Goal: Task Accomplishment & Management: Manage account settings

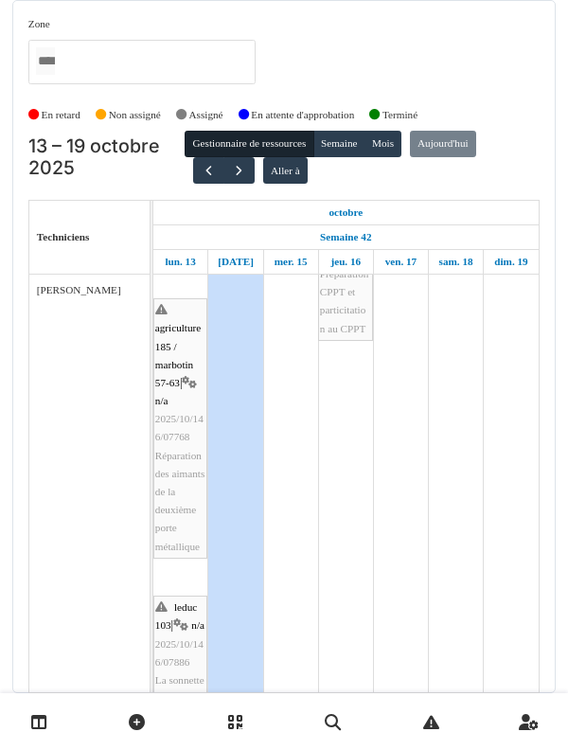
scroll to position [399, 0]
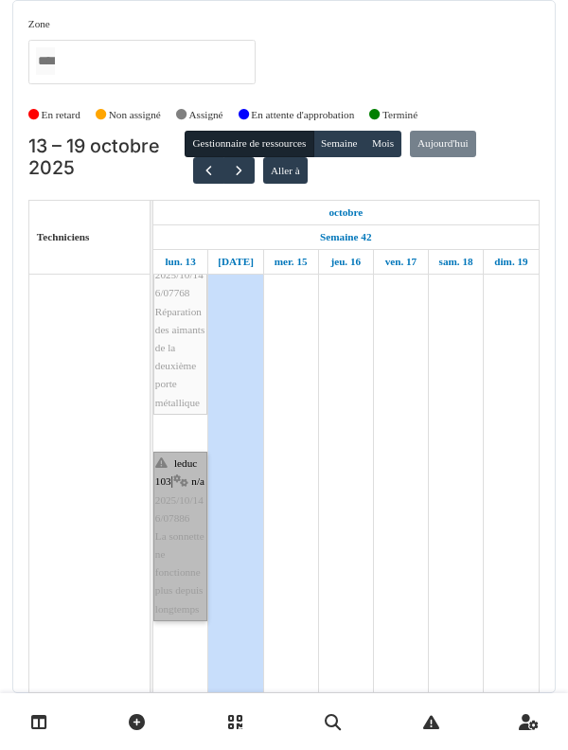
click at [166, 460] on link "leduc 103 | n/a 2025/10/146/07886 La sonnette ne fonctionne plus depuis longtem…" at bounding box center [180, 536] width 54 height 169
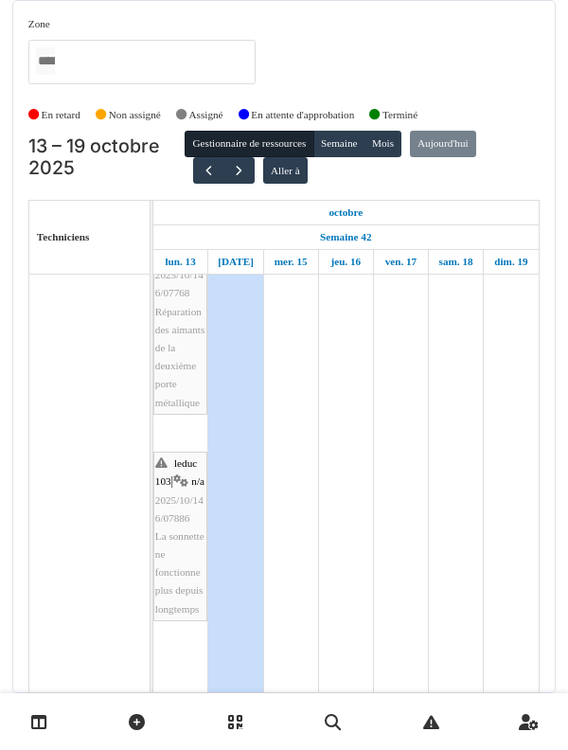
click at [18, 723] on link at bounding box center [39, 722] width 48 height 44
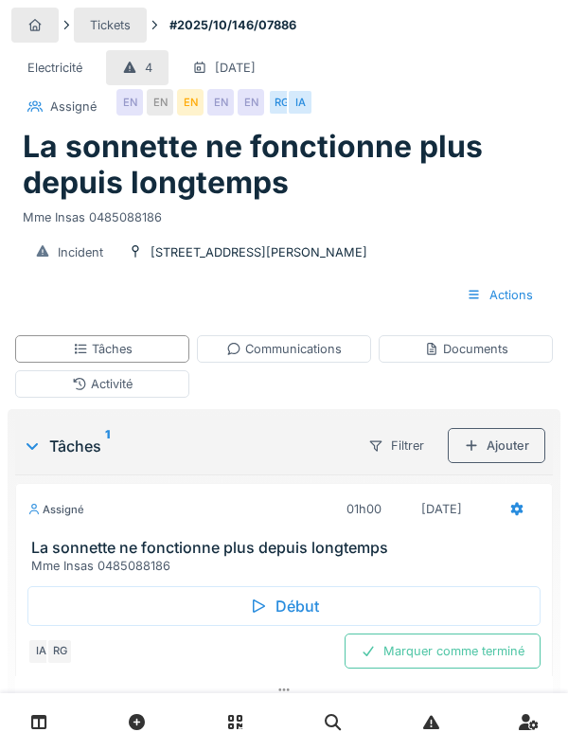
scroll to position [16, 0]
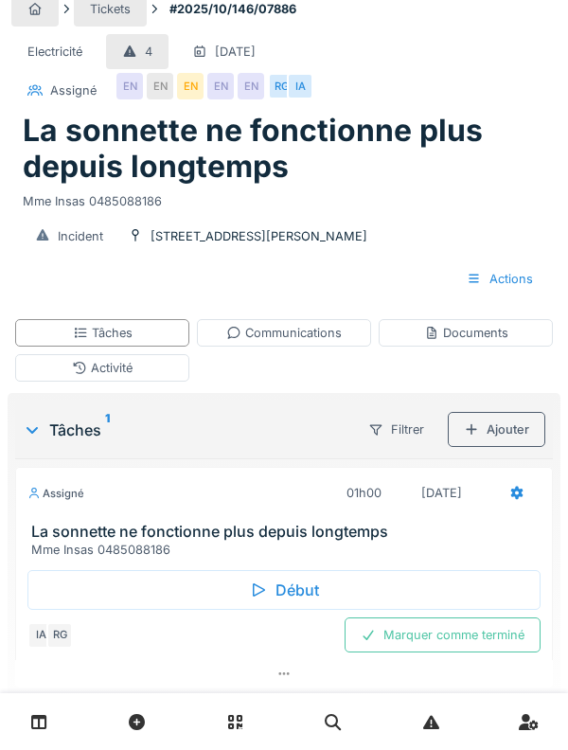
click at [66, 365] on div "Activité" at bounding box center [102, 367] width 174 height 27
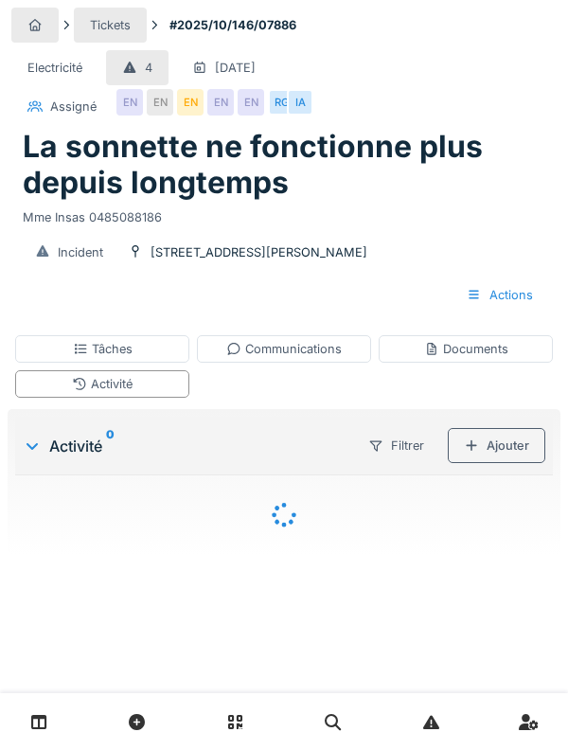
scroll to position [0, 0]
click at [63, 354] on div "Tâches" at bounding box center [102, 348] width 174 height 27
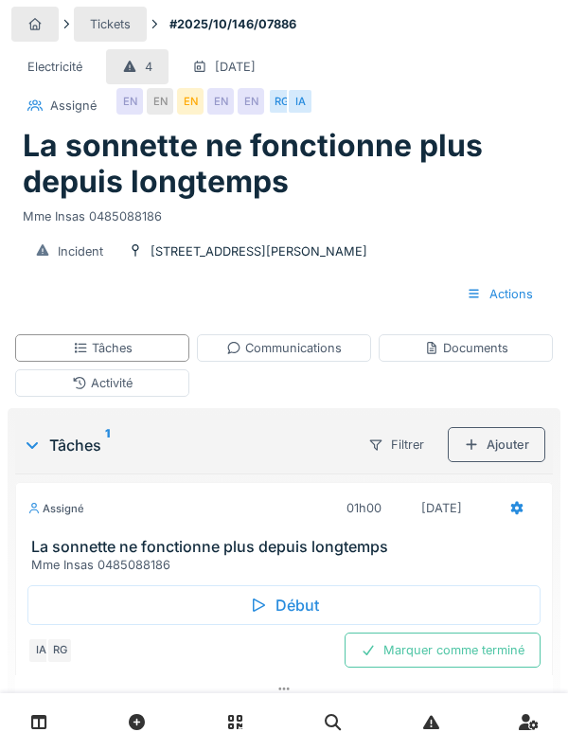
scroll to position [16, 0]
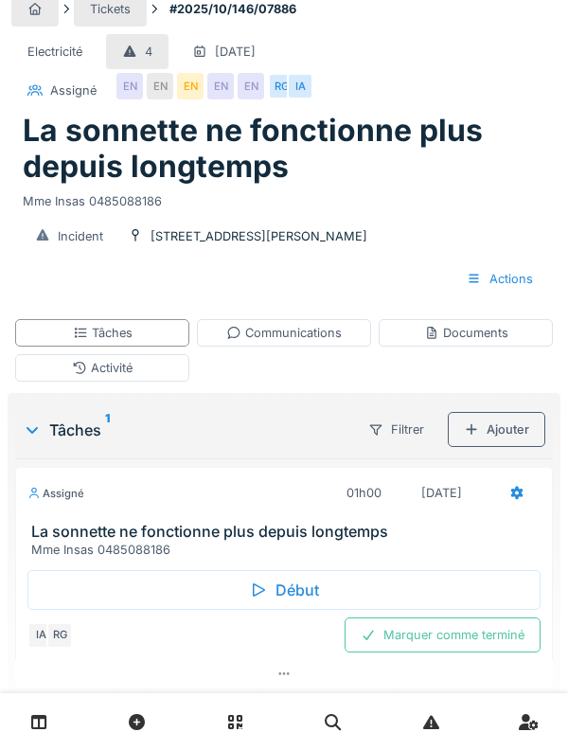
click at [115, 510] on div "Assigné 01h00 13/10/2025 La sonnette ne fonctionne plus depuis longtemps Mme In…" at bounding box center [284, 513] width 538 height 92
click at [71, 525] on h3 "La sonnette ne fonctionne plus depuis longtemps" at bounding box center [287, 532] width 513 height 18
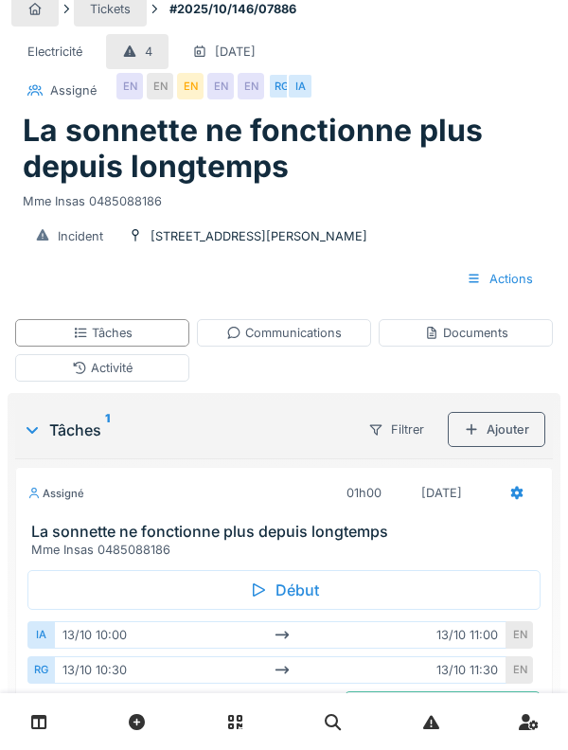
scroll to position [90, 0]
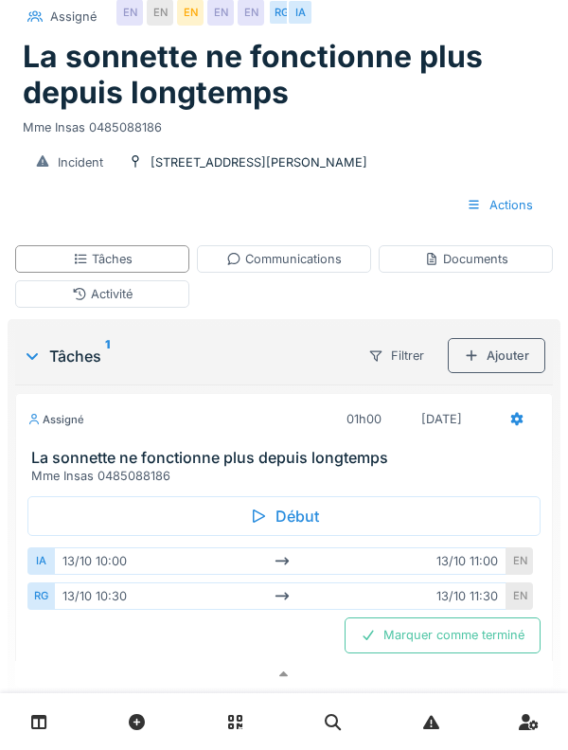
click at [72, 288] on icon at bounding box center [79, 294] width 15 height 12
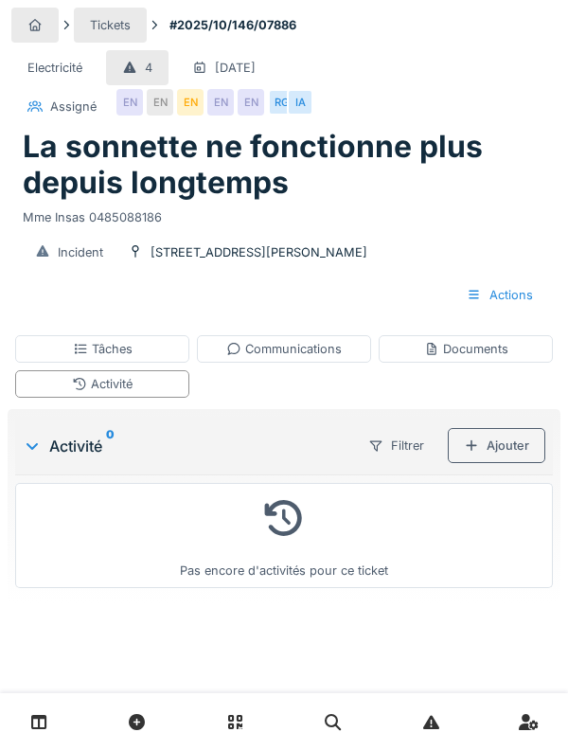
click at [409, 361] on div "Documents" at bounding box center [466, 348] width 174 height 27
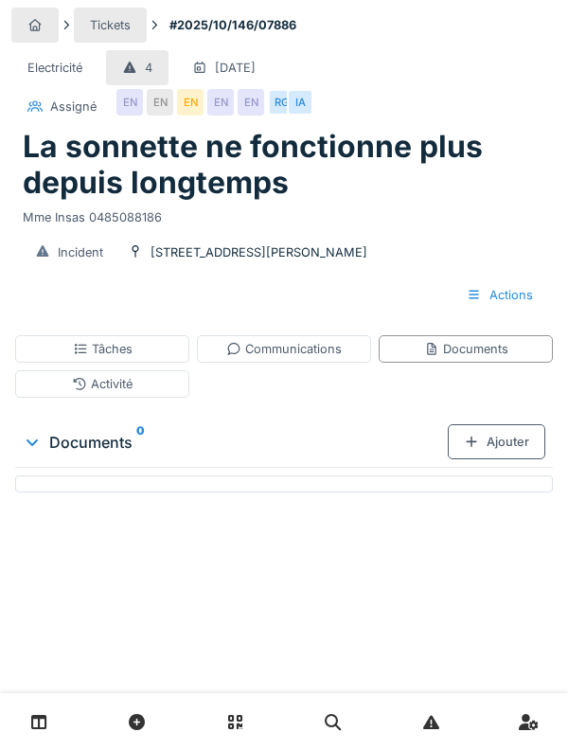
click at [325, 357] on div "Communications" at bounding box center [283, 349] width 115 height 18
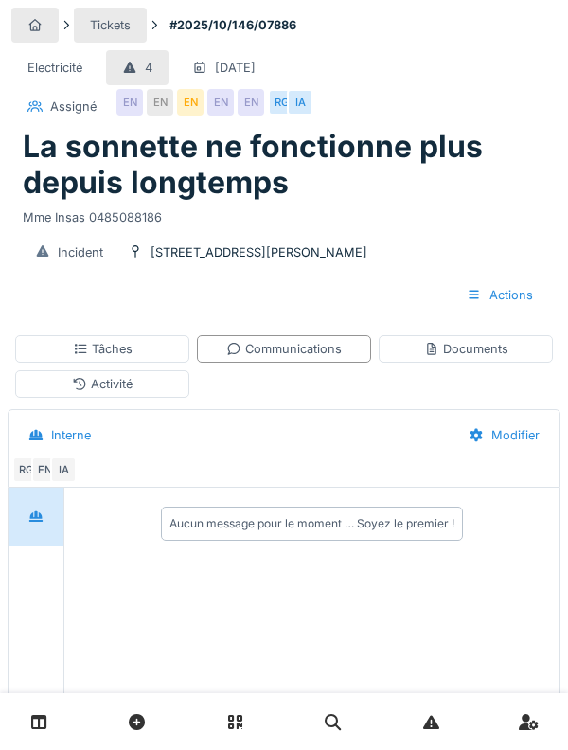
click at [88, 342] on div "Tâches" at bounding box center [103, 349] width 60 height 18
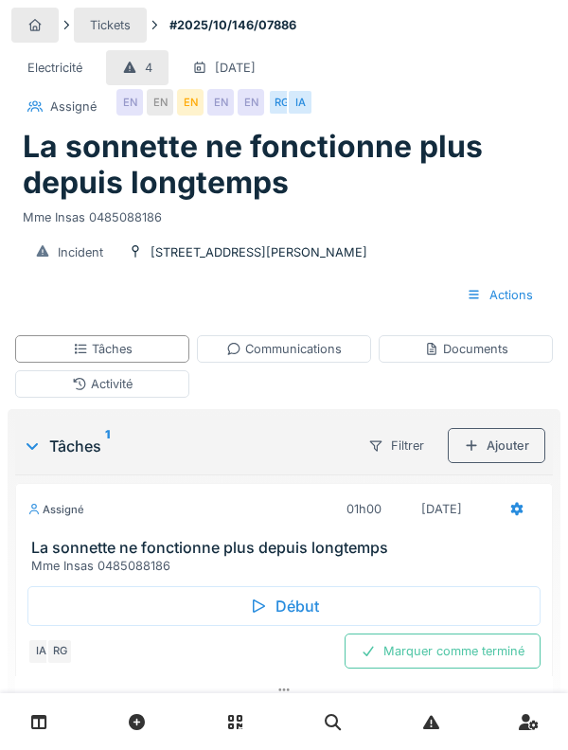
scroll to position [16, 0]
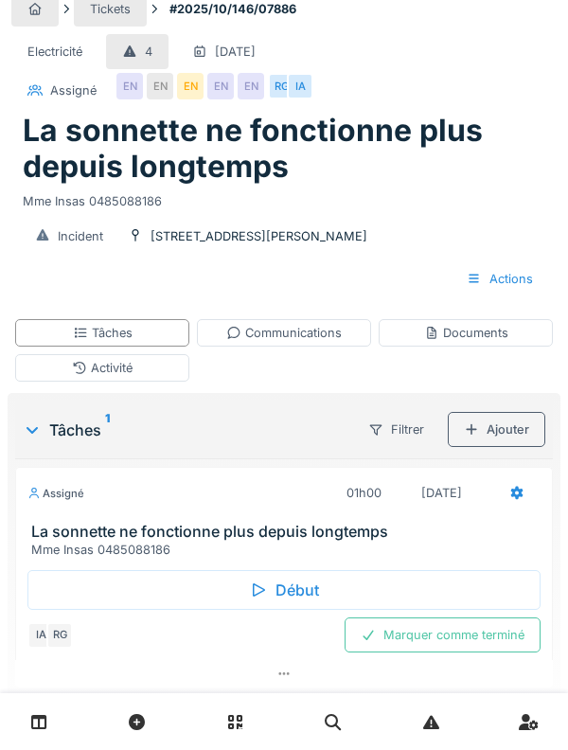
click at [55, 369] on div "Activité" at bounding box center [102, 367] width 174 height 27
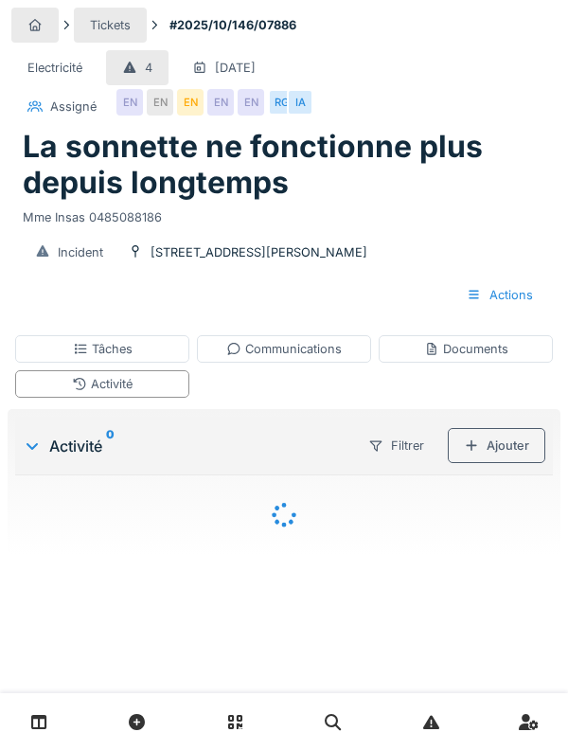
scroll to position [0, 0]
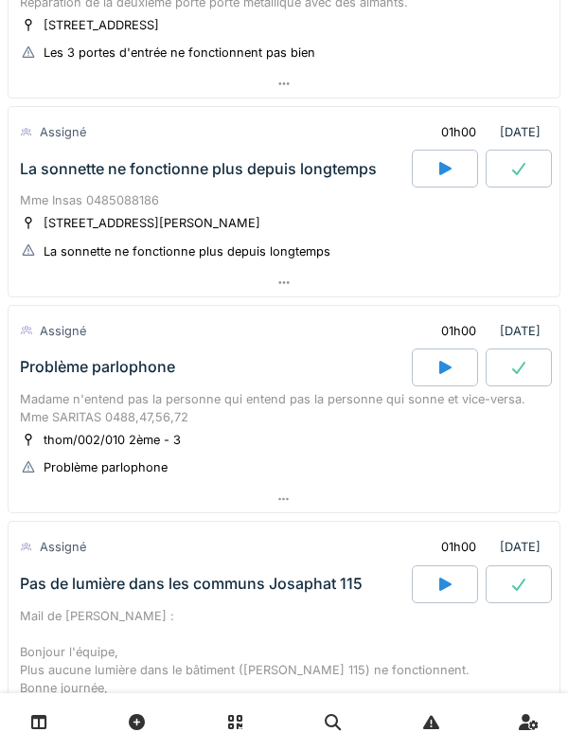
click at [72, 197] on div "Mme Insas 0485088186" at bounding box center [284, 200] width 528 height 18
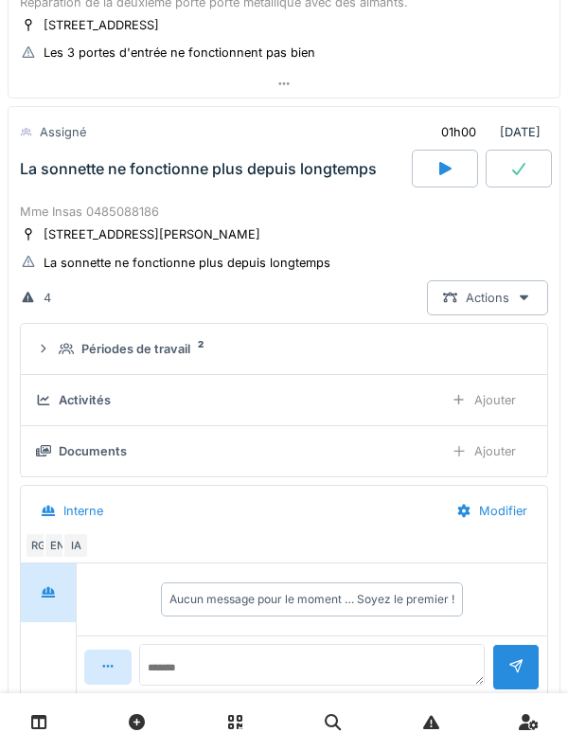
scroll to position [463, 0]
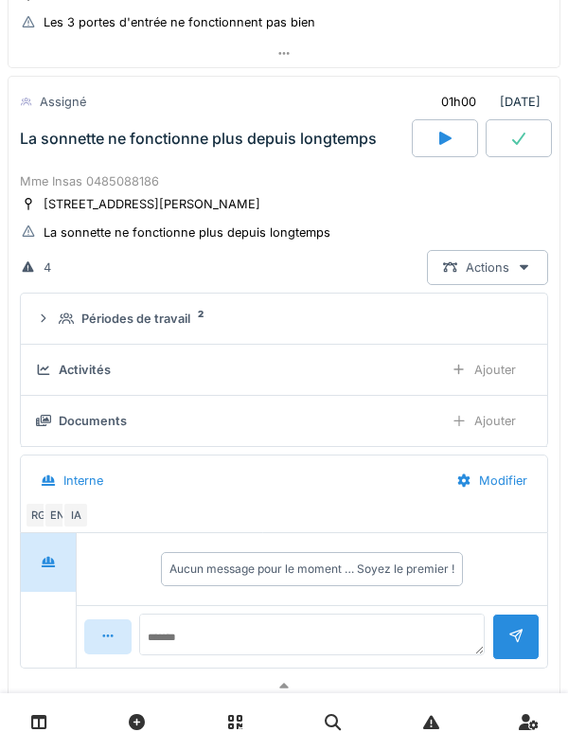
click at [54, 330] on summary "Périodes de travail 2" at bounding box center [283, 318] width 511 height 35
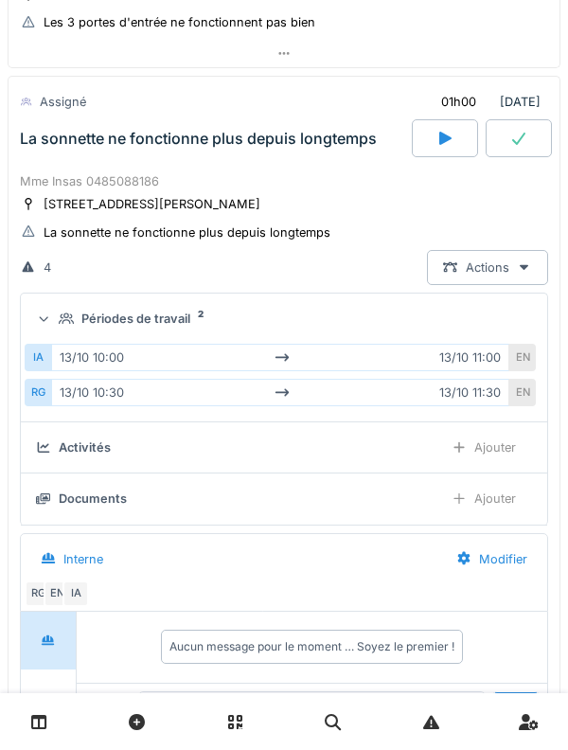
click at [53, 304] on summary "Périodes de travail 2" at bounding box center [283, 318] width 511 height 35
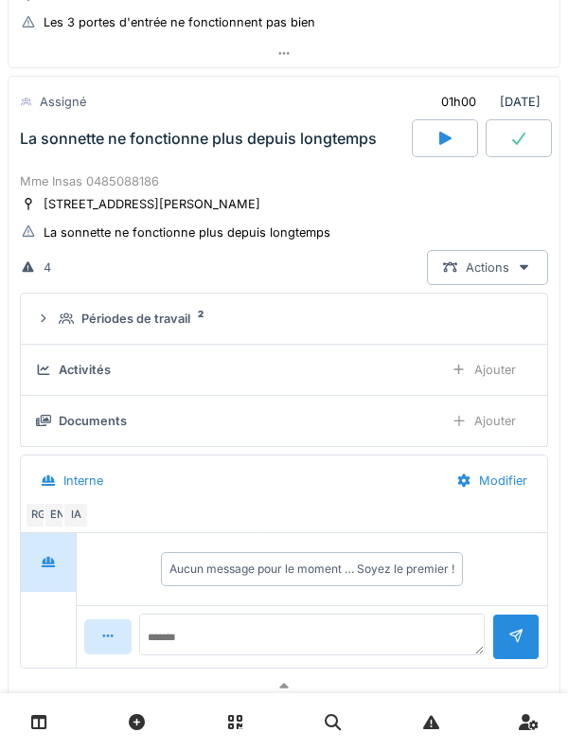
click at [50, 309] on summary "Périodes de travail 2" at bounding box center [283, 318] width 511 height 35
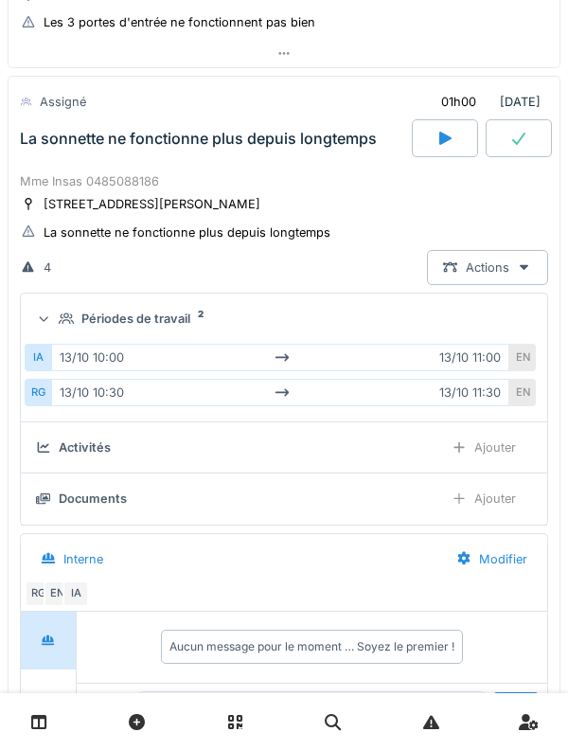
click at [57, 311] on div "Périodes de travail 2" at bounding box center [284, 319] width 496 height 18
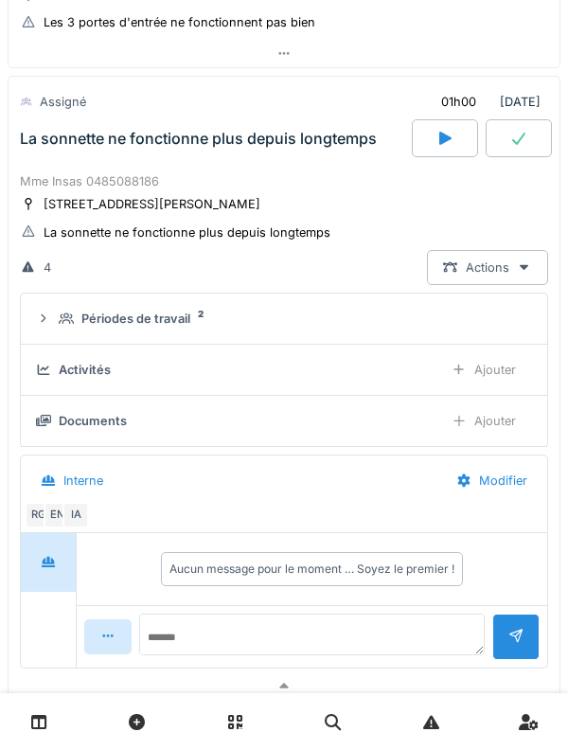
click at [52, 151] on div "La sonnette ne fonctionne plus depuis longtemps" at bounding box center [214, 138] width 396 height 38
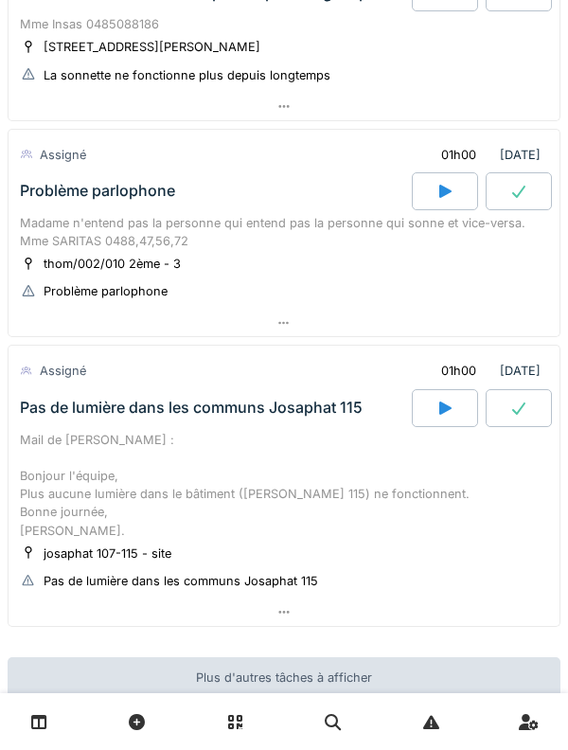
scroll to position [719, 0]
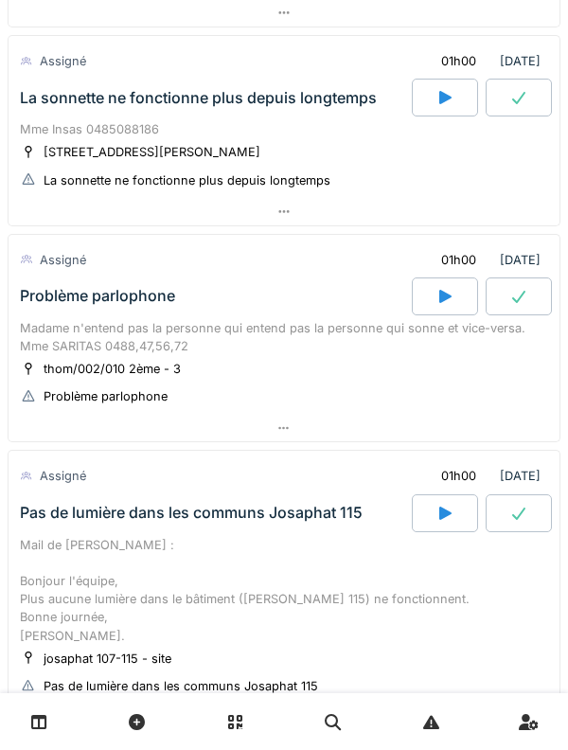
click at [57, 312] on div "Problème parlophone" at bounding box center [214, 296] width 396 height 38
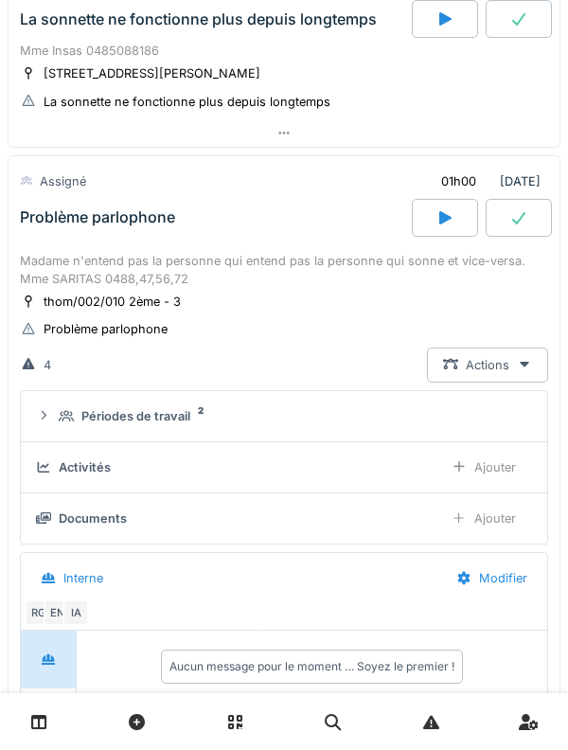
scroll to position [661, 0]
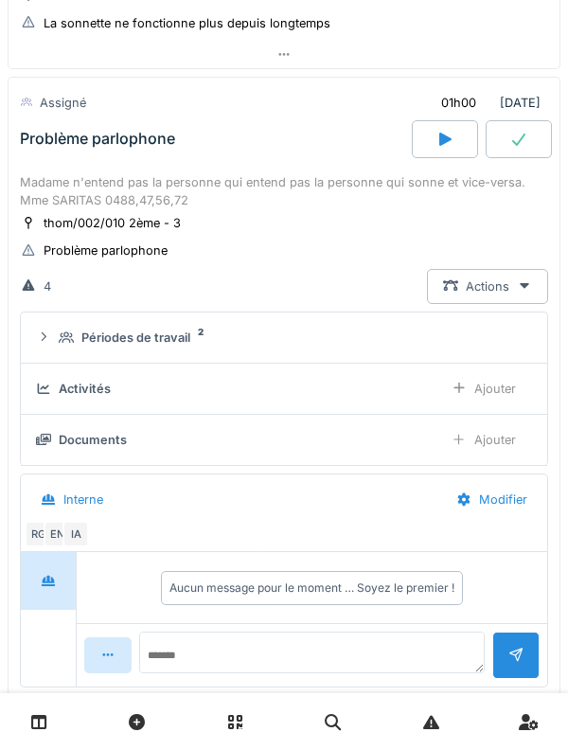
click at [59, 346] on div "Périodes de travail 2" at bounding box center [292, 337] width 466 height 18
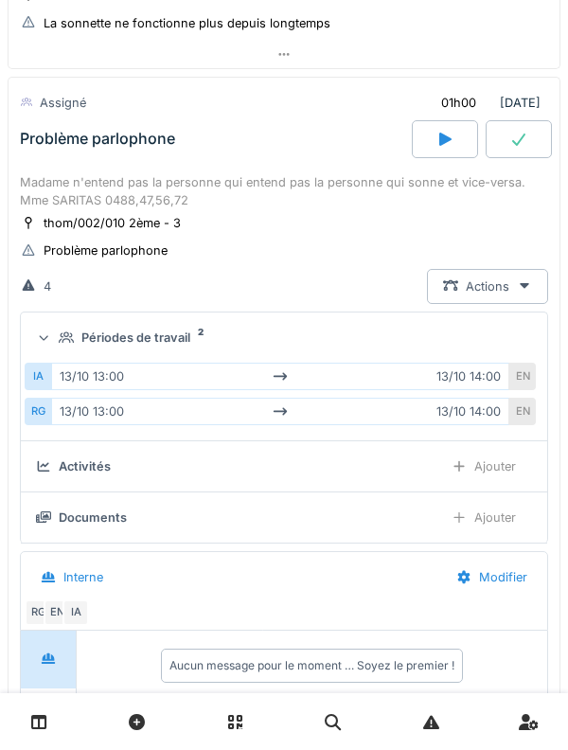
click at [57, 326] on summary "Périodes de travail 2" at bounding box center [283, 337] width 511 height 35
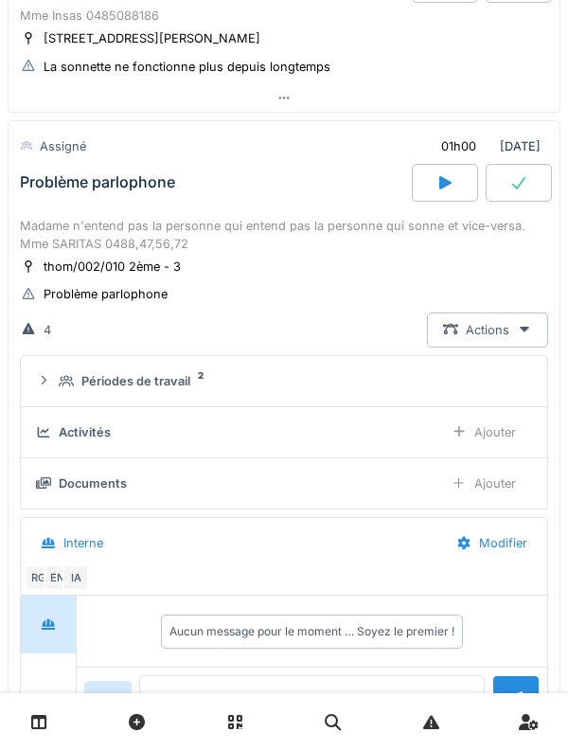
scroll to position [613, 0]
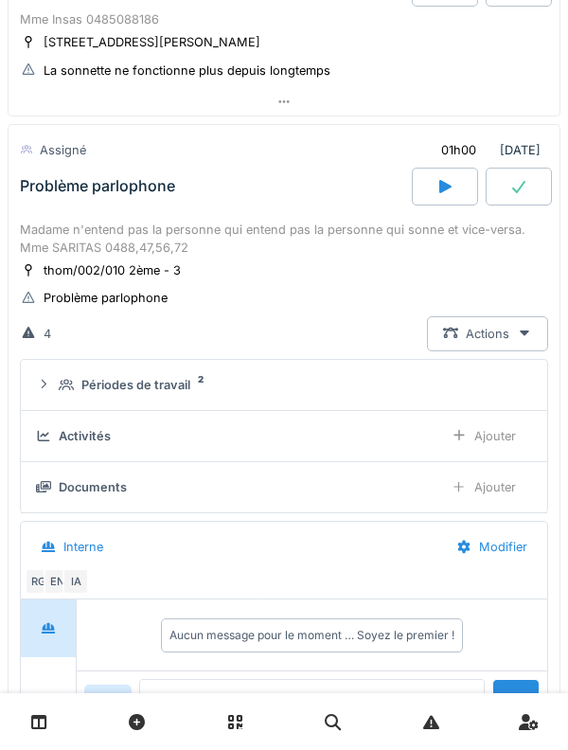
click at [73, 382] on icon at bounding box center [66, 385] width 15 height 12
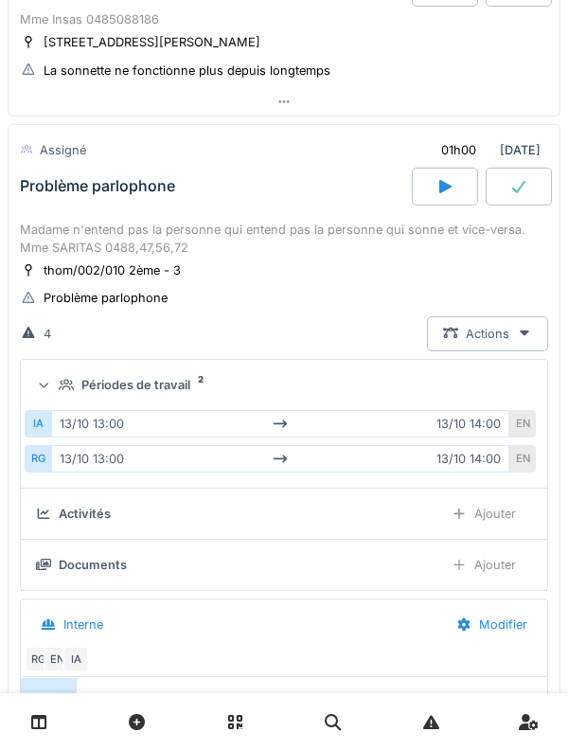
click at [98, 369] on summary "Périodes de travail 2" at bounding box center [283, 384] width 511 height 35
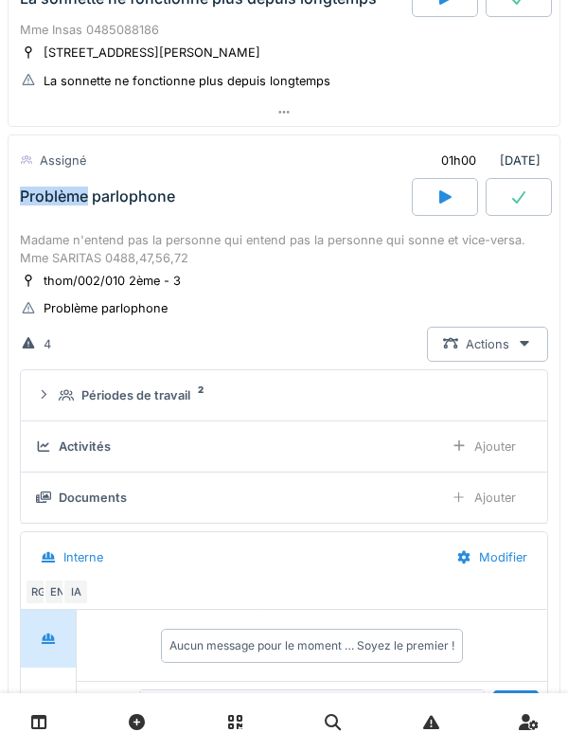
scroll to position [597, 0]
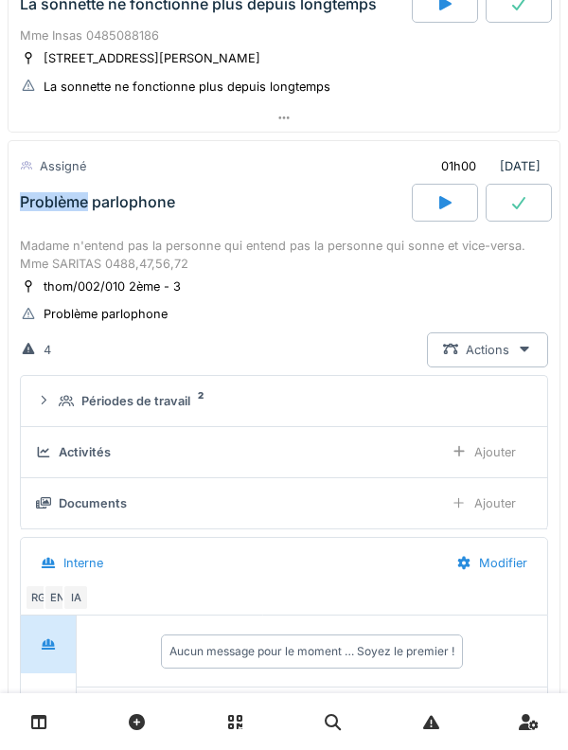
click at [100, 258] on div "Madame n'entend pas la personne qui entend pas la personne qui sonne et vice-ve…" at bounding box center [284, 255] width 528 height 36
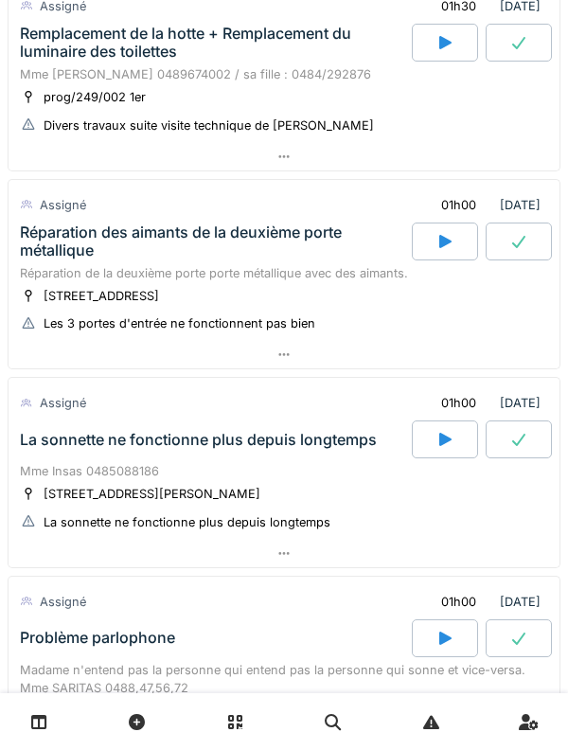
scroll to position [0, 0]
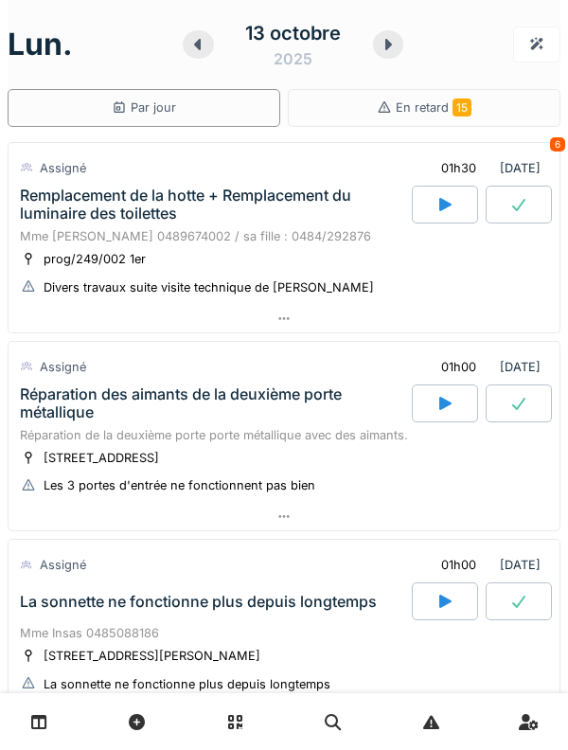
click at [16, 221] on div "Remplacement de la hotte + Remplacement du luminaire des toilettes" at bounding box center [214, 205] width 396 height 38
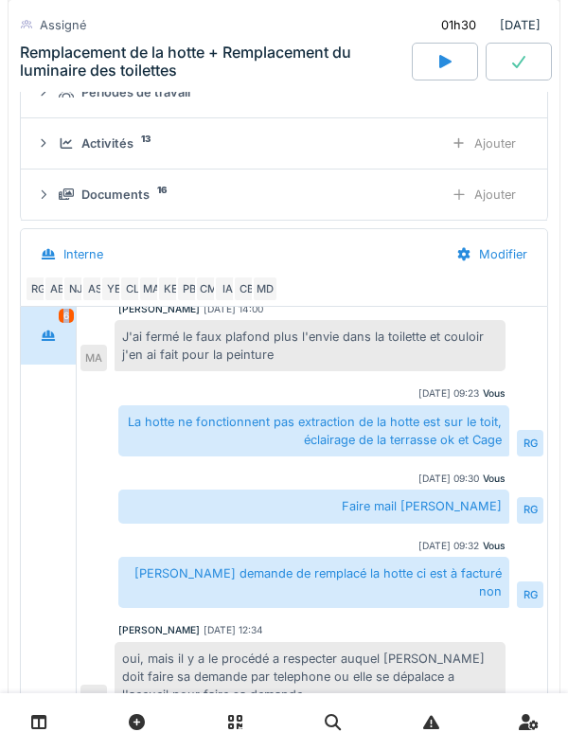
scroll to position [289, 0]
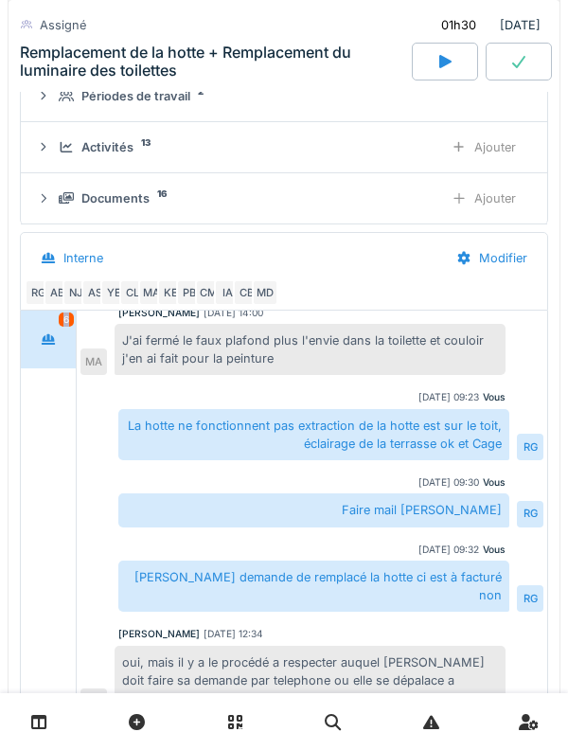
click at [31, 354] on div at bounding box center [48, 339] width 47 height 35
click at [49, 394] on div "6" at bounding box center [49, 571] width 56 height 523
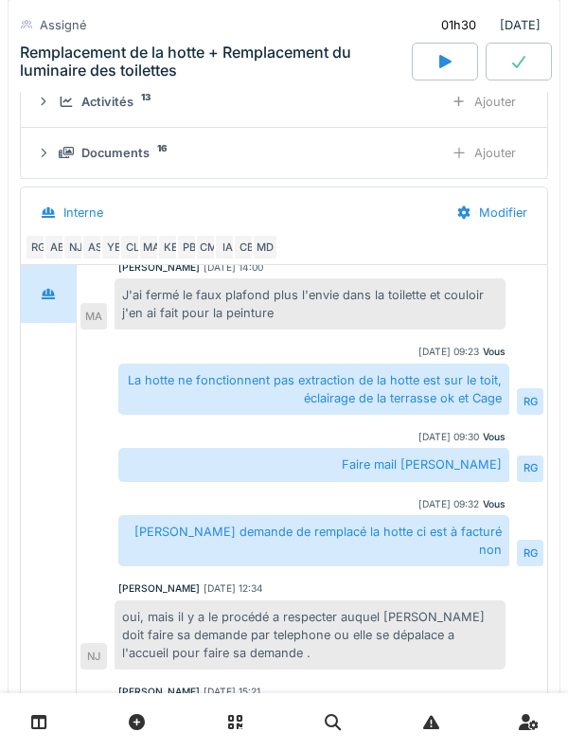
scroll to position [337, 0]
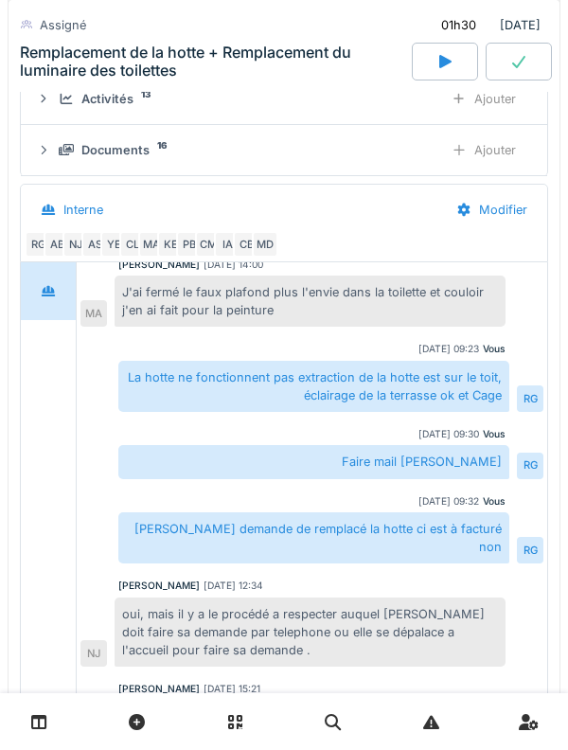
click at [75, 348] on div at bounding box center [49, 523] width 56 height 523
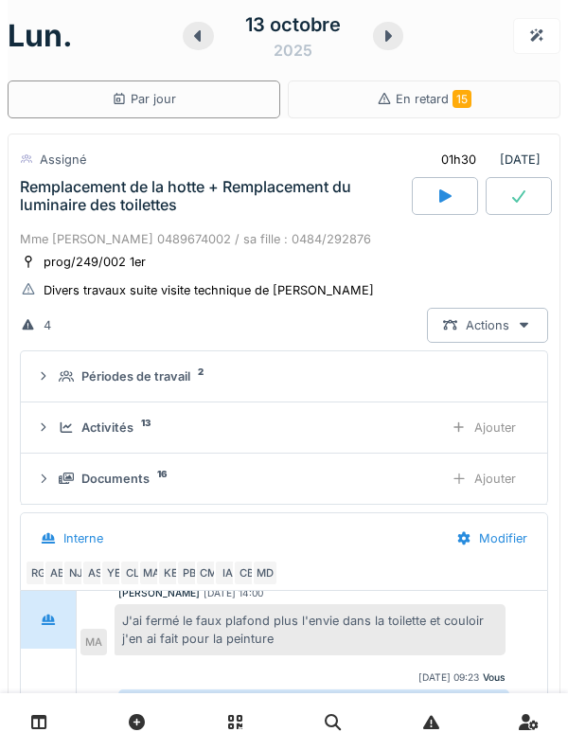
scroll to position [0, 0]
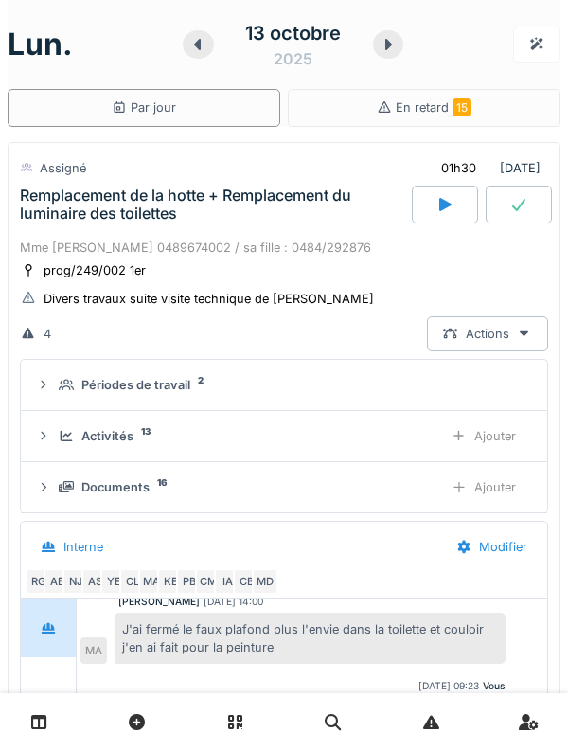
click at [62, 425] on div "Activités 13 Ajouter" at bounding box center [284, 435] width 496 height 35
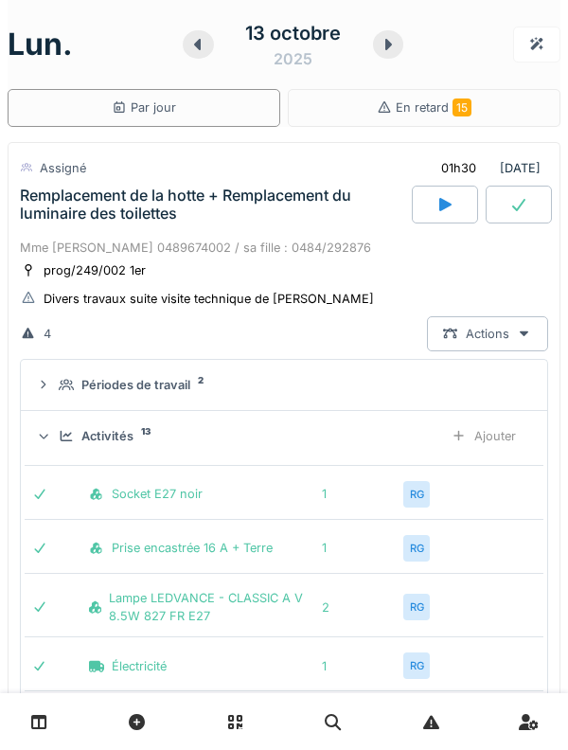
click at [66, 431] on icon at bounding box center [66, 436] width 15 height 12
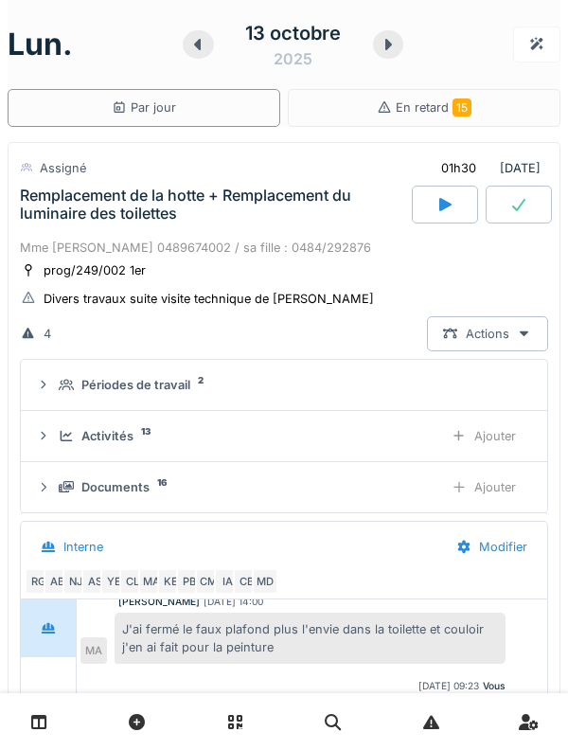
click at [69, 437] on icon at bounding box center [66, 436] width 15 height 12
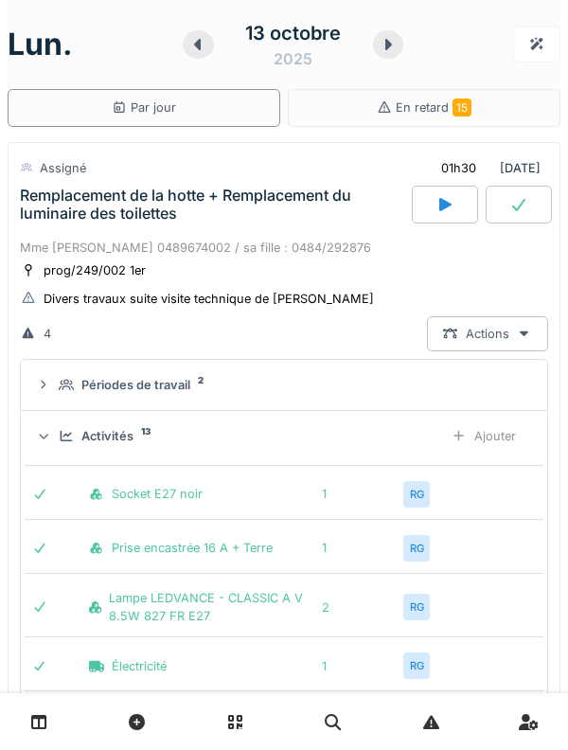
click at [71, 431] on icon at bounding box center [66, 436] width 15 height 12
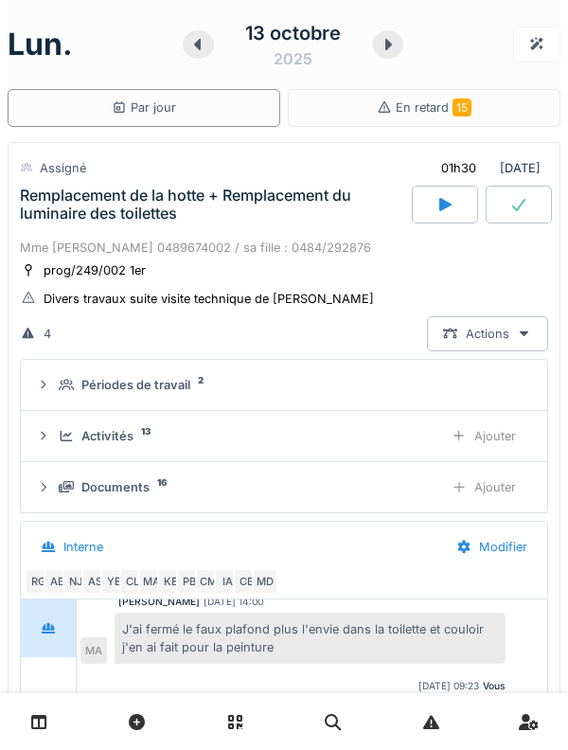
click at [63, 487] on icon at bounding box center [66, 486] width 15 height 11
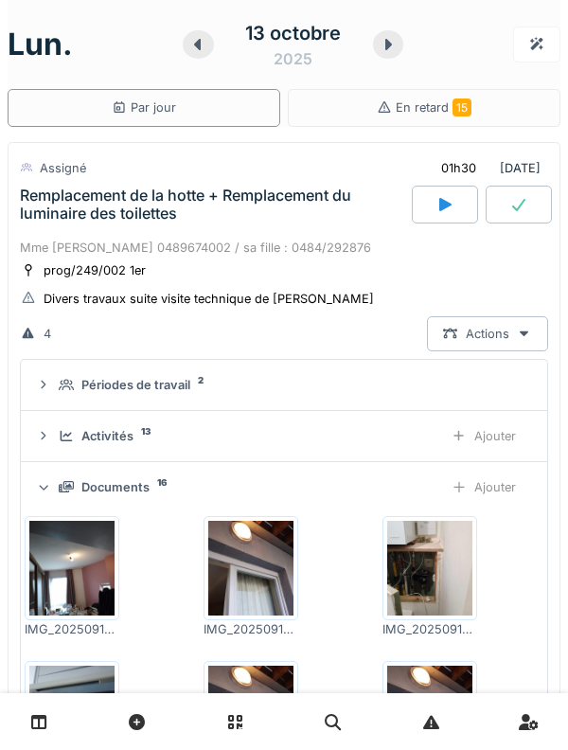
click at [53, 439] on div "Activités 13 Ajouter" at bounding box center [284, 435] width 496 height 35
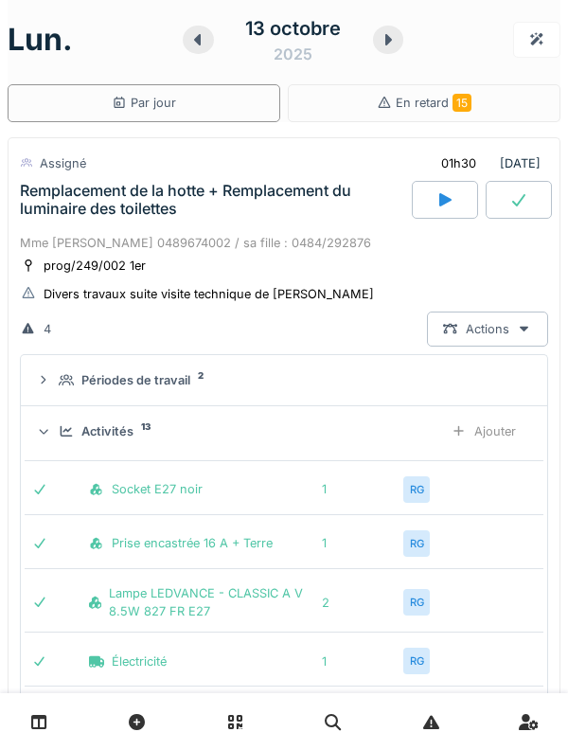
scroll to position [2, 0]
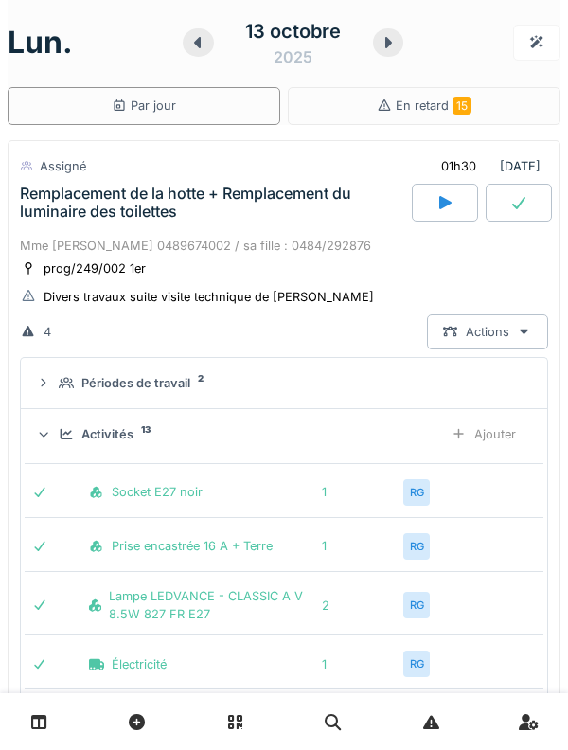
click at [53, 417] on div "Activités 13 Ajouter" at bounding box center [284, 434] width 496 height 35
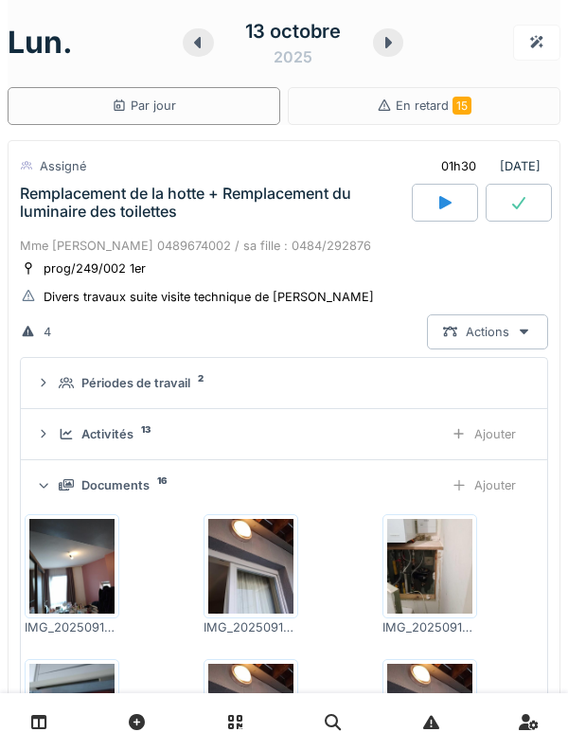
click at [50, 448] on div "Activités 13 Ajouter" at bounding box center [284, 434] width 496 height 35
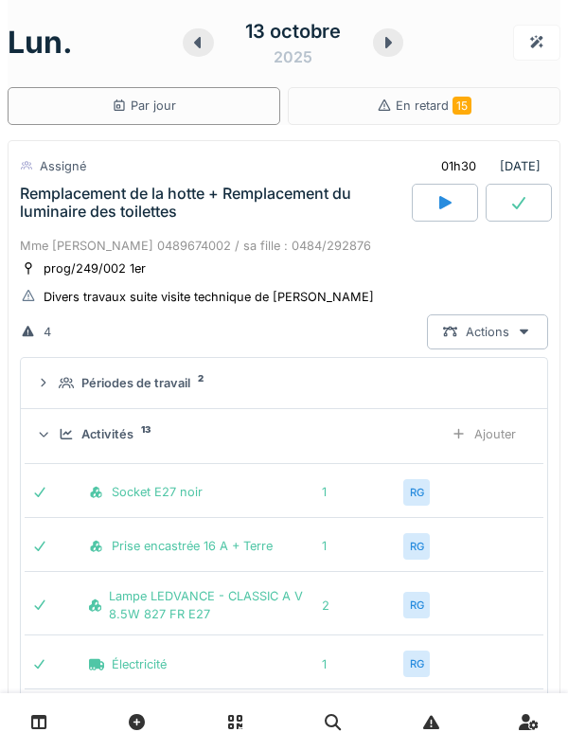
click at [59, 423] on div "Activités 13 Ajouter" at bounding box center [284, 434] width 496 height 35
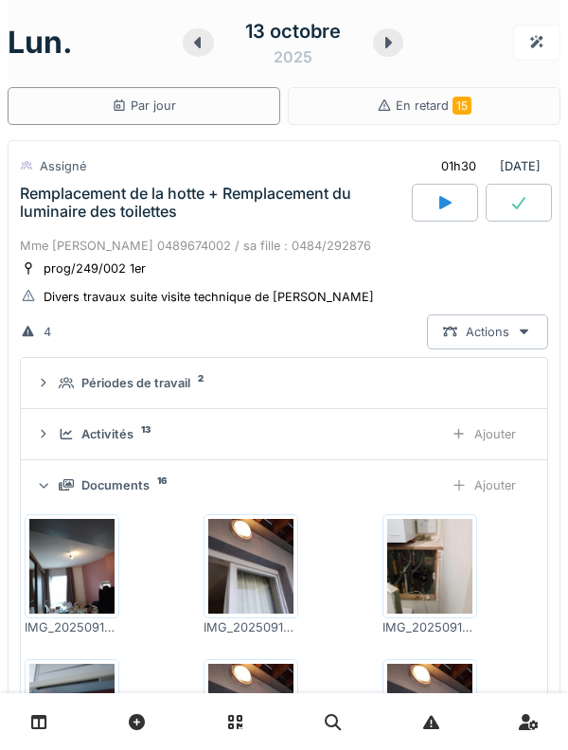
click at [54, 489] on div "Documents 16 Ajouter" at bounding box center [284, 485] width 496 height 35
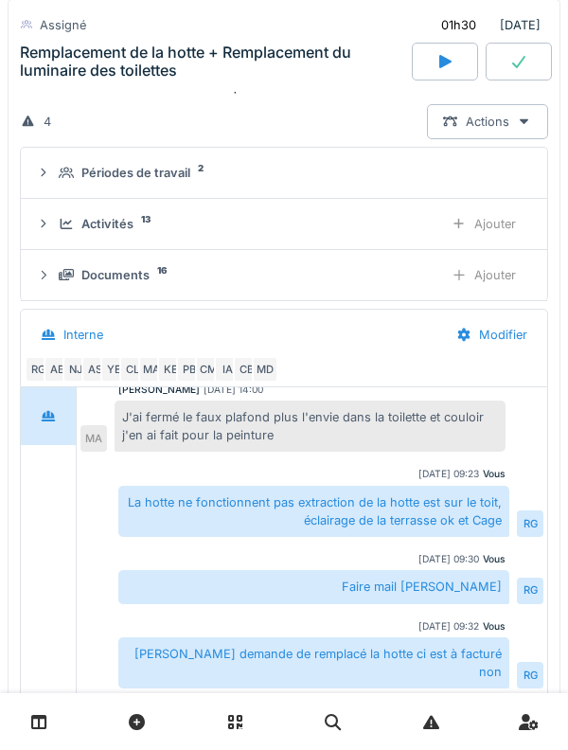
scroll to position [220, 0]
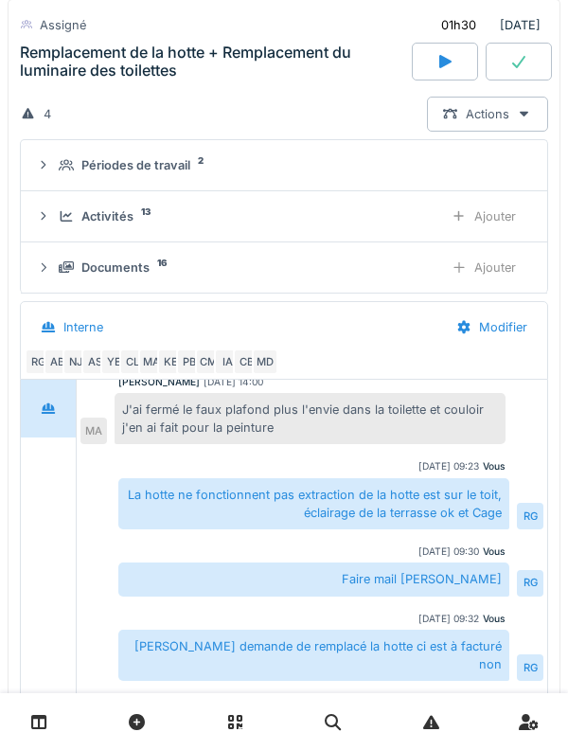
click at [45, 363] on div "AB" at bounding box center [57, 361] width 27 height 27
click at [153, 361] on div "MA" at bounding box center [151, 361] width 27 height 27
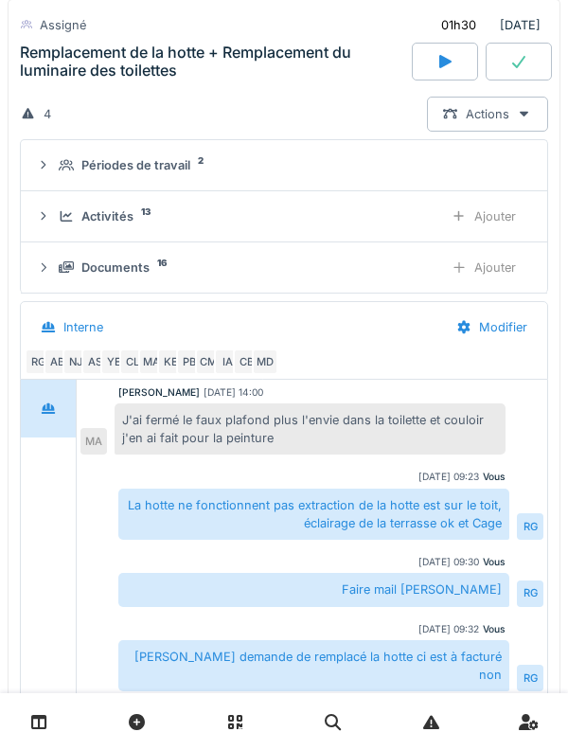
click at [176, 365] on div "PB" at bounding box center [189, 361] width 27 height 27
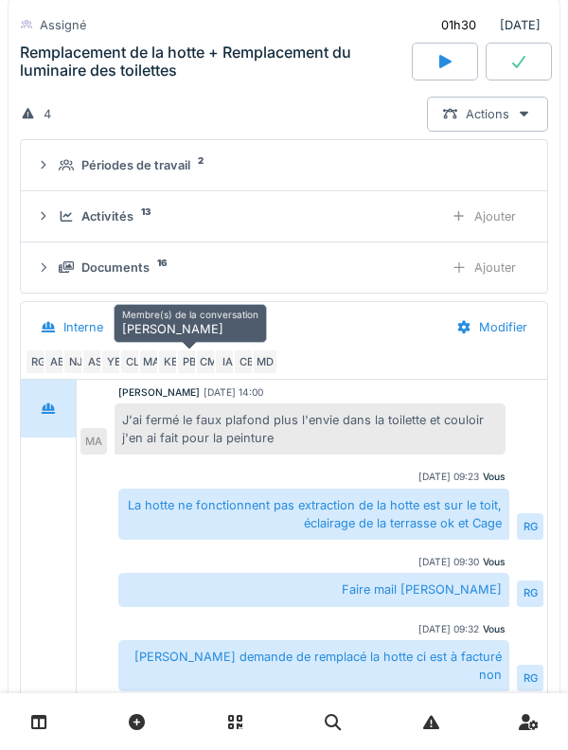
click at [176, 363] on div "PB" at bounding box center [189, 361] width 27 height 27
click at [170, 360] on div "KE" at bounding box center [170, 361] width 27 height 27
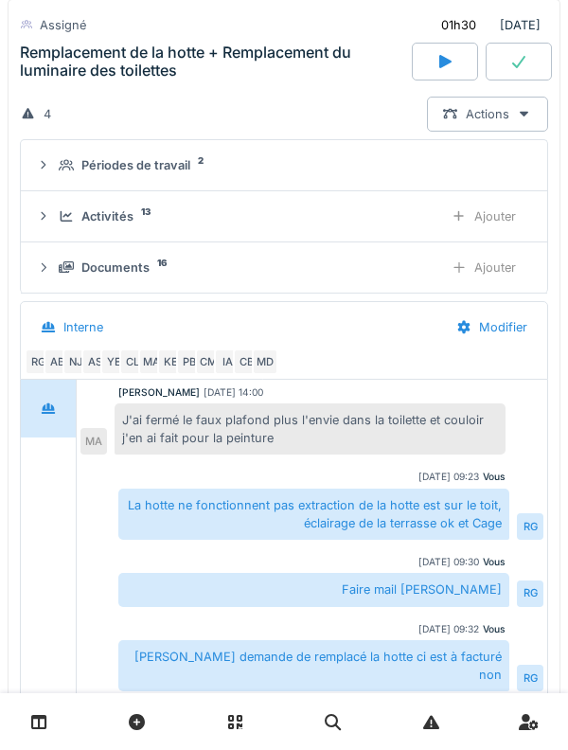
click at [208, 359] on div "CM" at bounding box center [208, 361] width 27 height 27
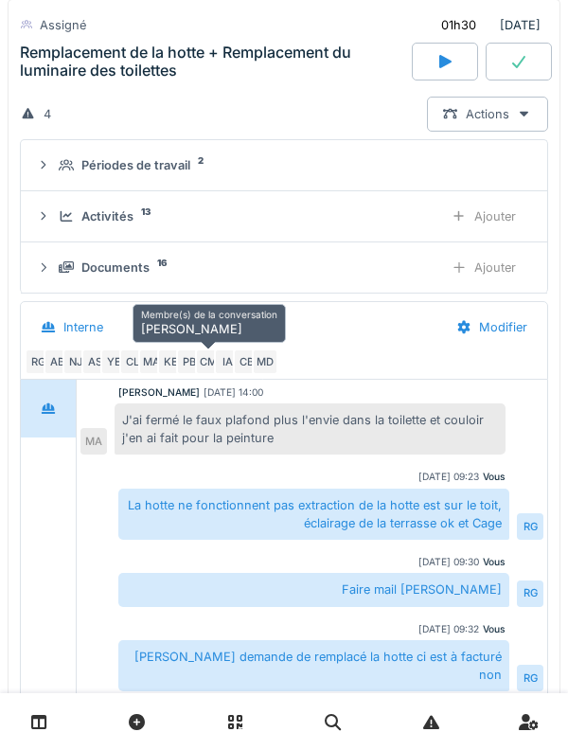
click at [255, 362] on div "MD" at bounding box center [265, 361] width 27 height 27
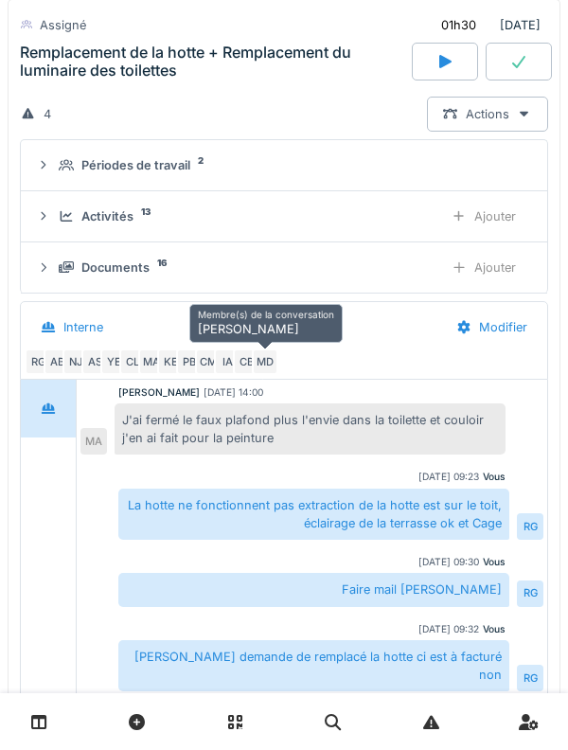
click at [255, 363] on div "MD" at bounding box center [265, 361] width 27 height 27
click at [247, 364] on div "CB" at bounding box center [246, 361] width 27 height 27
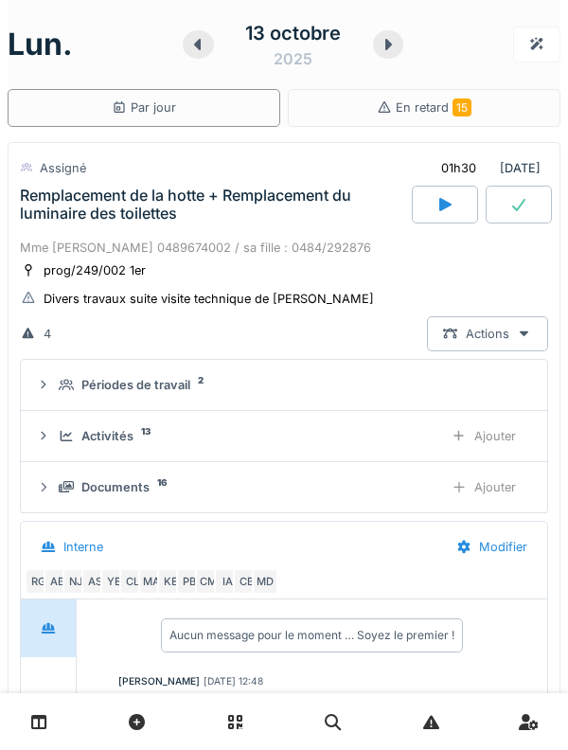
scroll to position [57, 0]
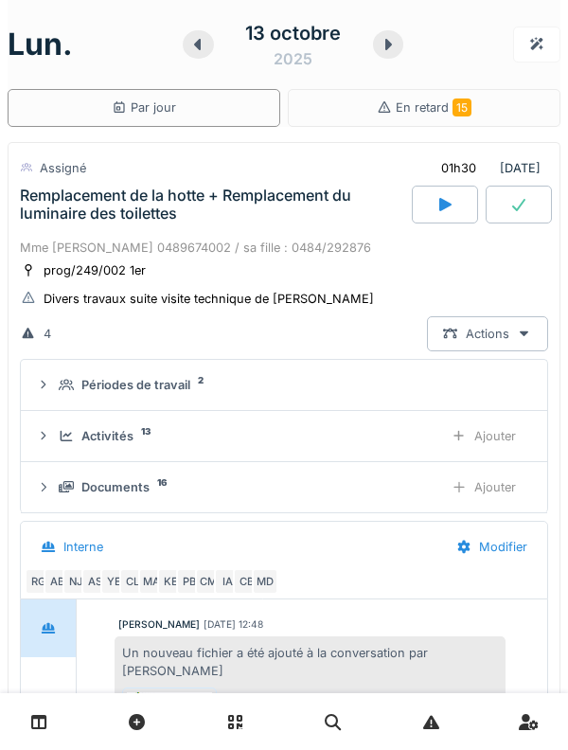
click at [50, 437] on icon at bounding box center [43, 436] width 15 height 12
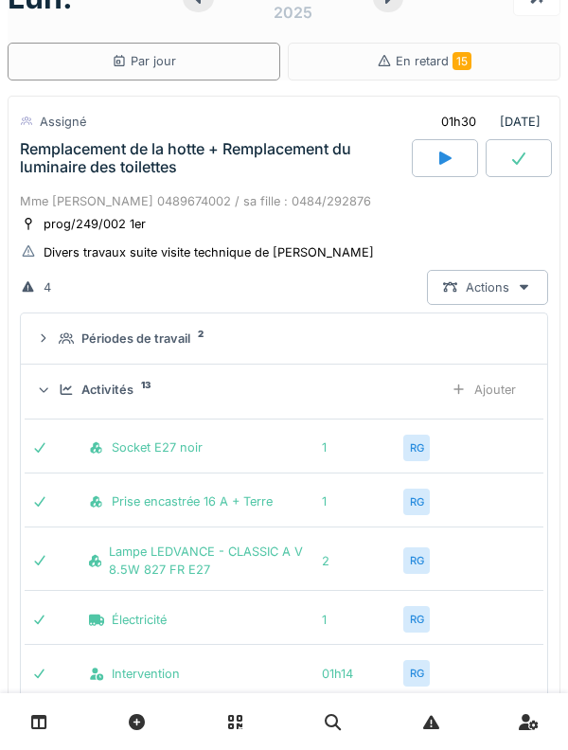
scroll to position [53, 0]
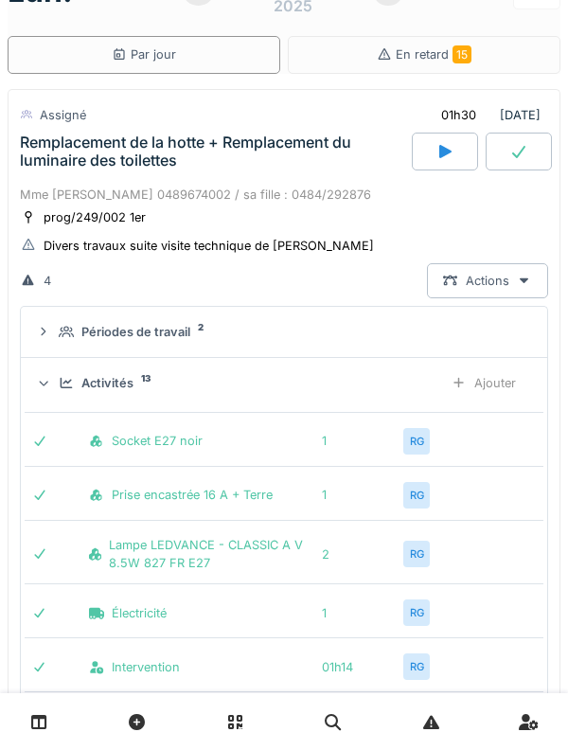
click at [49, 382] on icon at bounding box center [44, 382] width 12 height 15
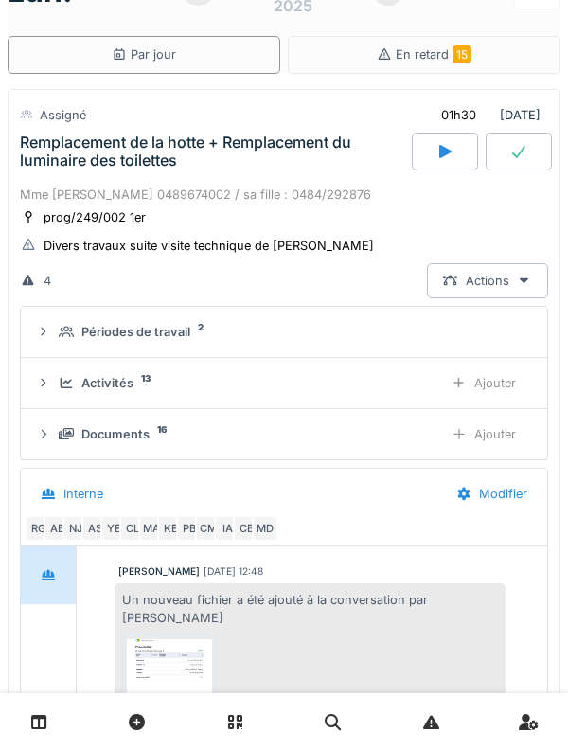
click at [55, 328] on div "Périodes de travail 2" at bounding box center [284, 332] width 496 height 18
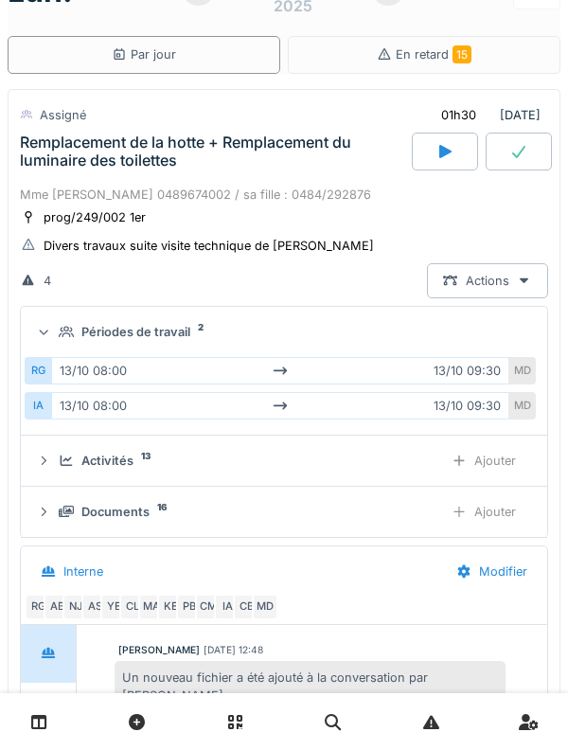
click at [43, 333] on icon at bounding box center [44, 331] width 12 height 15
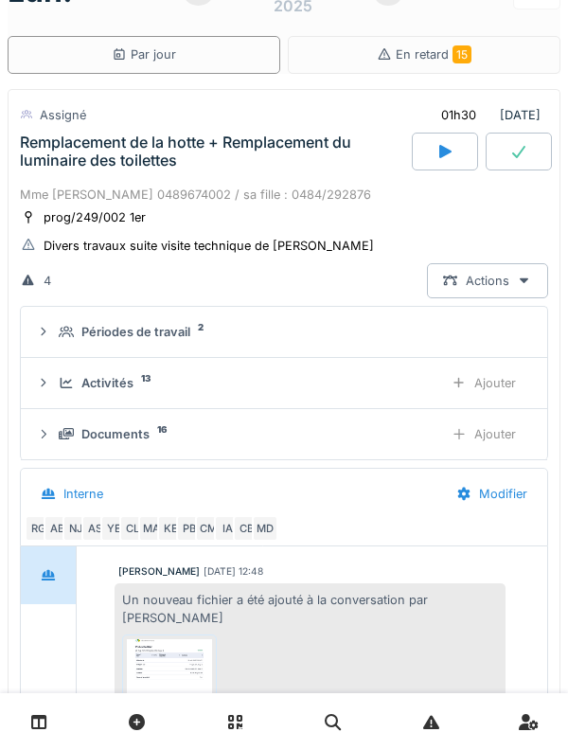
click at [64, 155] on div "Remplacement de la hotte + Remplacement du luminaire des toilettes" at bounding box center [214, 151] width 388 height 36
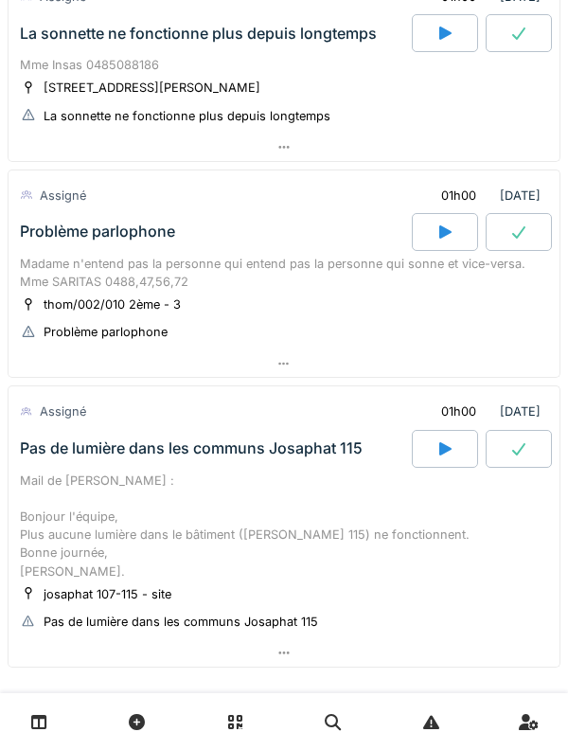
scroll to position [560, 0]
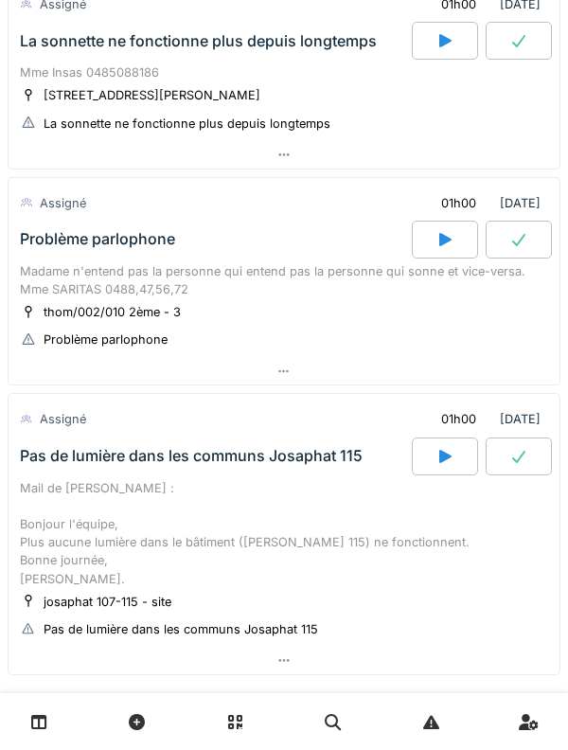
click at [57, 275] on div "Madame n'entend pas la personne qui entend pas la personne qui sonne et vice-ve…" at bounding box center [284, 280] width 528 height 36
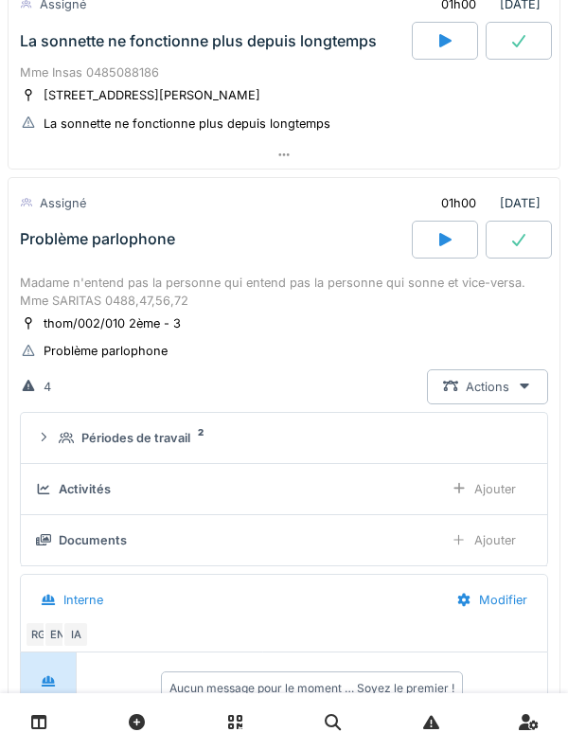
scroll to position [661, 0]
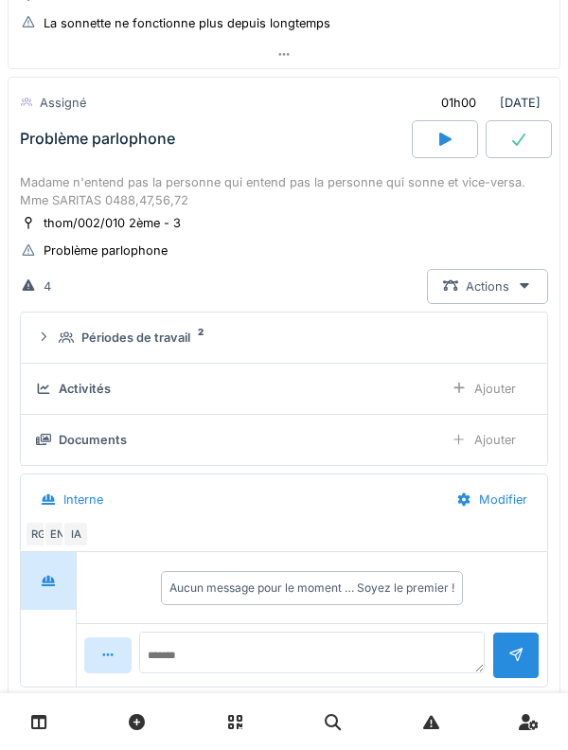
click at [62, 278] on div "4 Actions" at bounding box center [284, 286] width 528 height 35
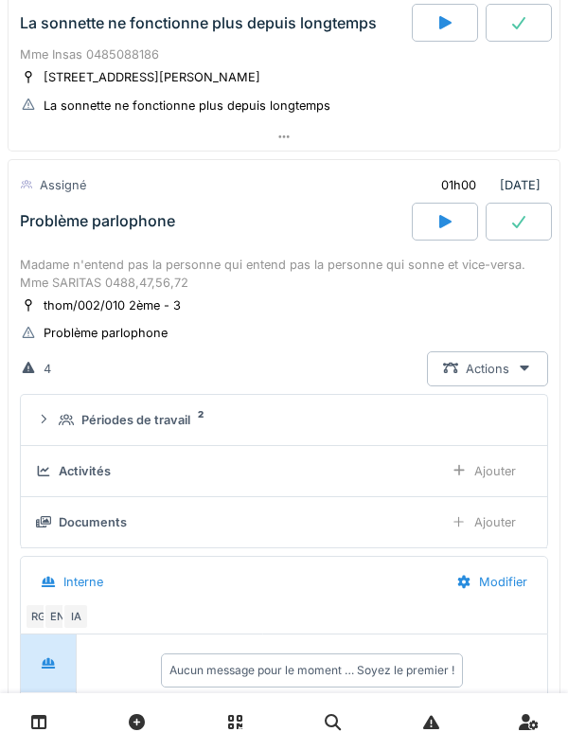
click at [27, 235] on div "Problème parlophone" at bounding box center [214, 222] width 396 height 38
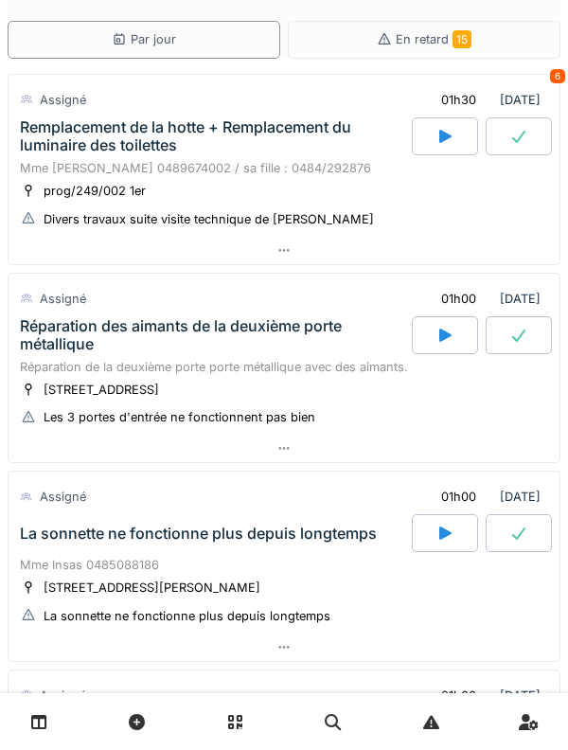
scroll to position [45, 0]
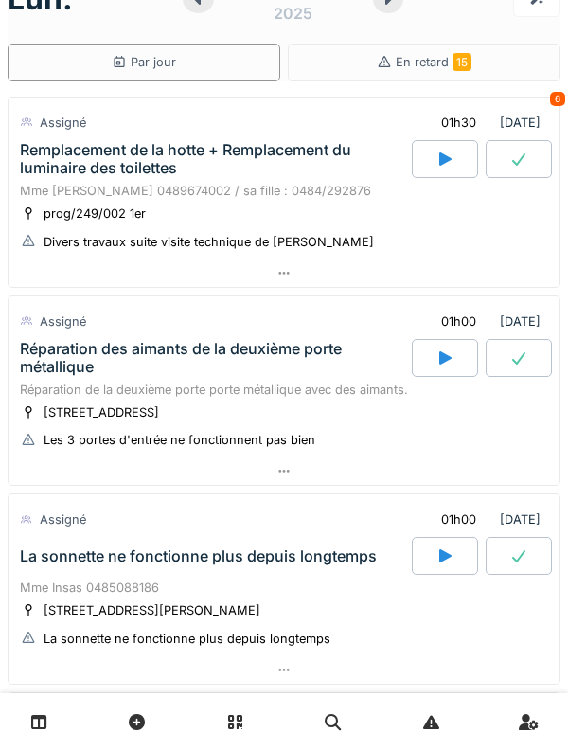
click at [448, 168] on div at bounding box center [445, 159] width 66 height 38
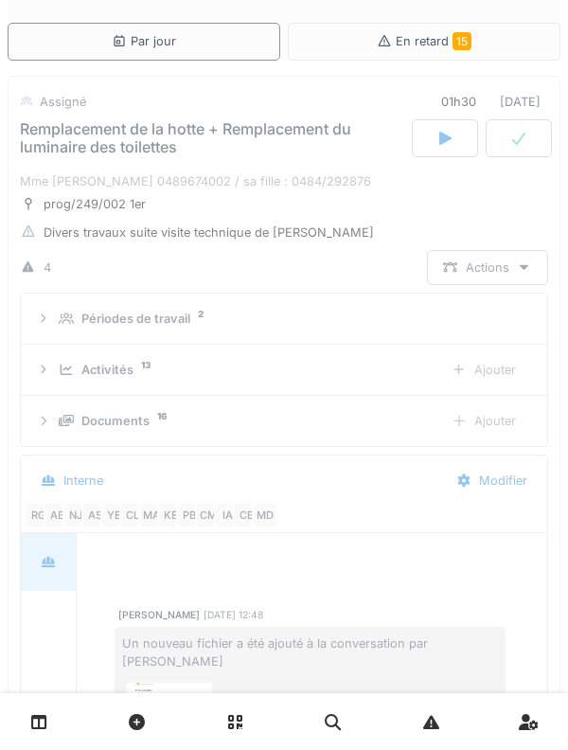
scroll to position [558, 0]
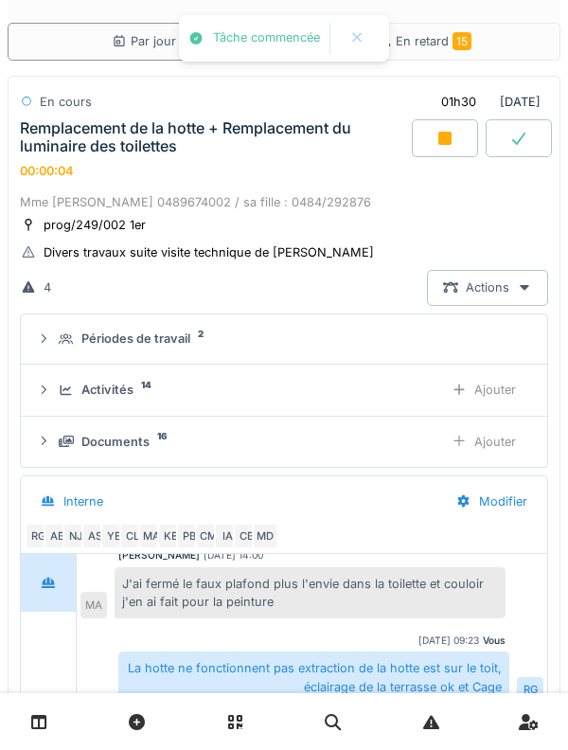
click at [55, 388] on div "Activités 14 Ajouter" at bounding box center [284, 389] width 496 height 35
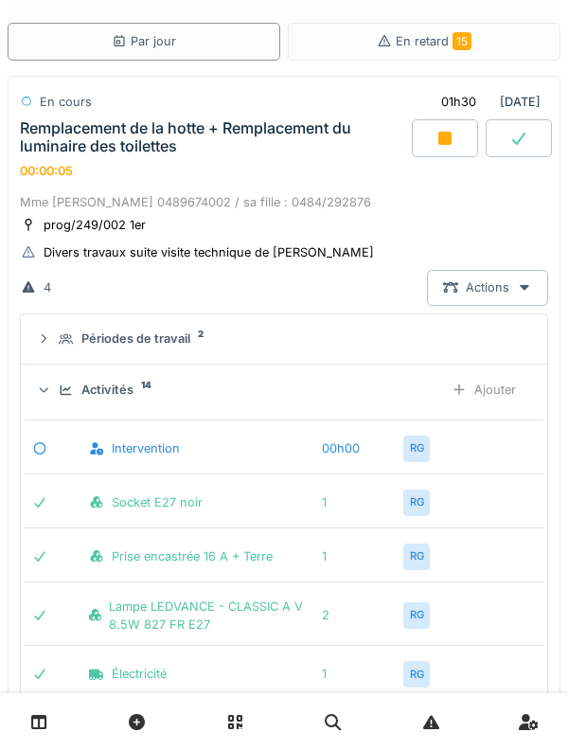
click at [470, 392] on div "Ajouter" at bounding box center [483, 389] width 97 height 35
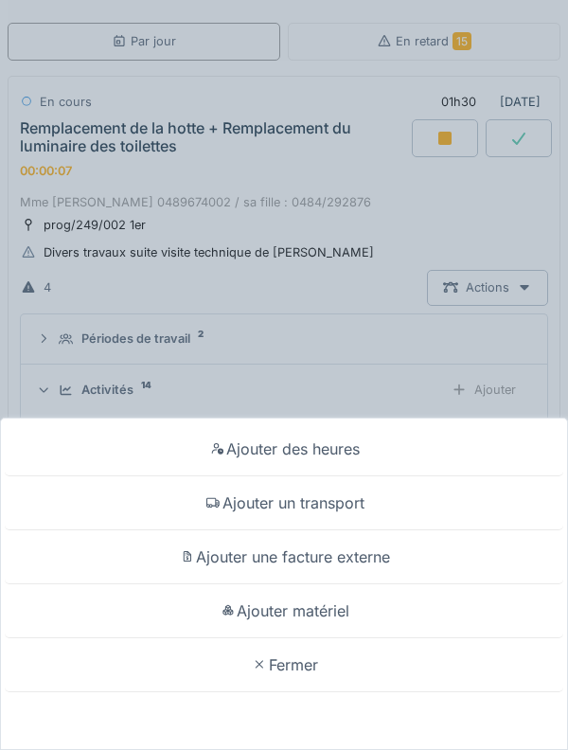
click at [232, 504] on div "Ajouter un transport" at bounding box center [284, 503] width 559 height 54
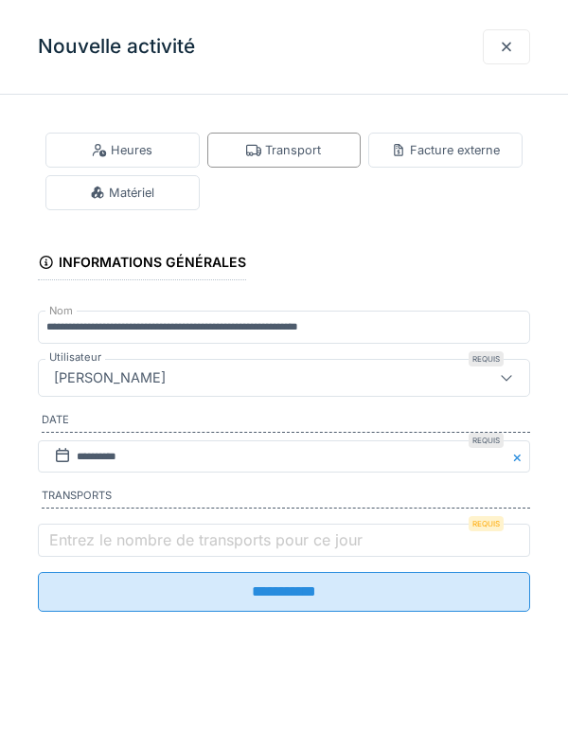
click at [86, 541] on label "Entrez le nombre de transports pour ce jour" at bounding box center [205, 539] width 321 height 23
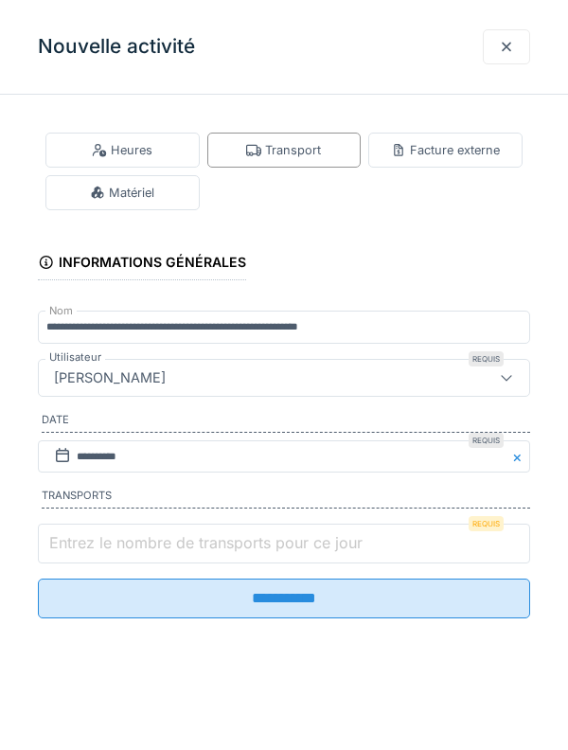
click at [86, 541] on input "Entrez le nombre de transports pour ce jour" at bounding box center [284, 543] width 492 height 40
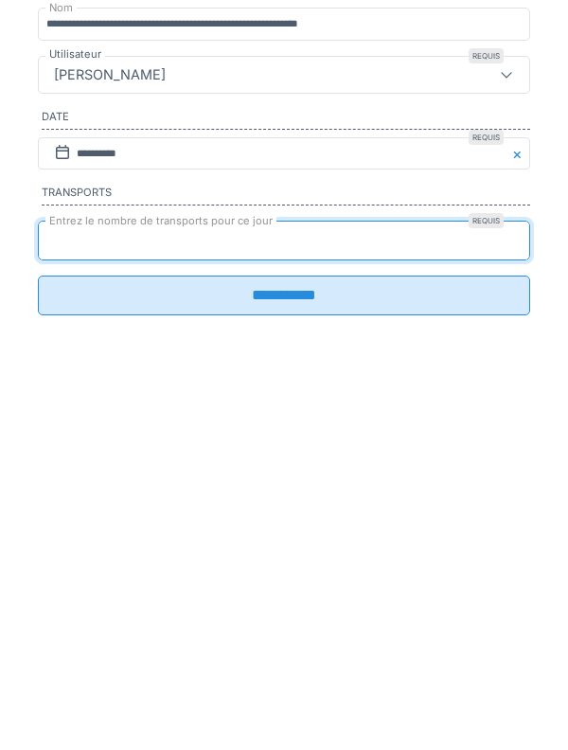
type input "*"
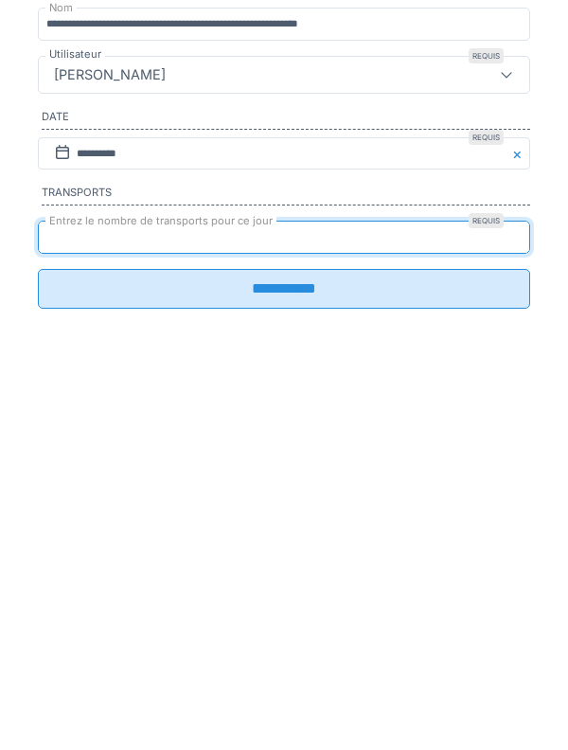
click at [61, 599] on input "**********" at bounding box center [284, 592] width 492 height 40
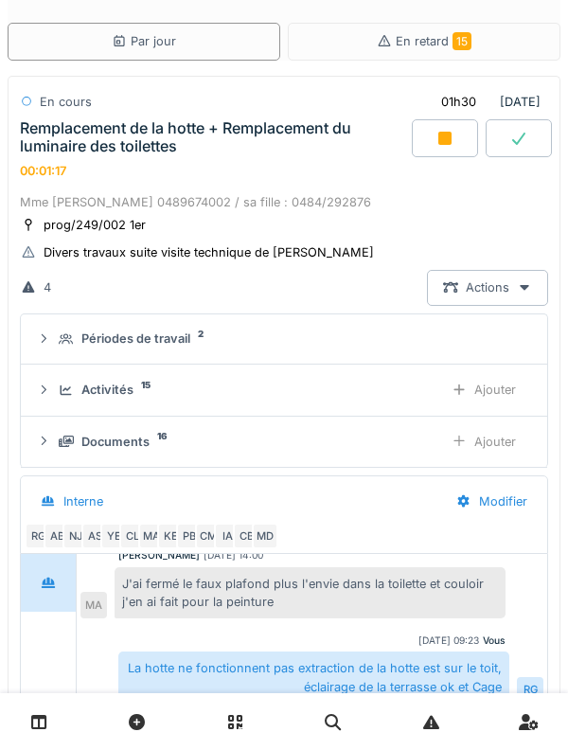
click at [75, 134] on div "Remplacement de la hotte + Remplacement du luminaire des toilettes" at bounding box center [214, 137] width 388 height 36
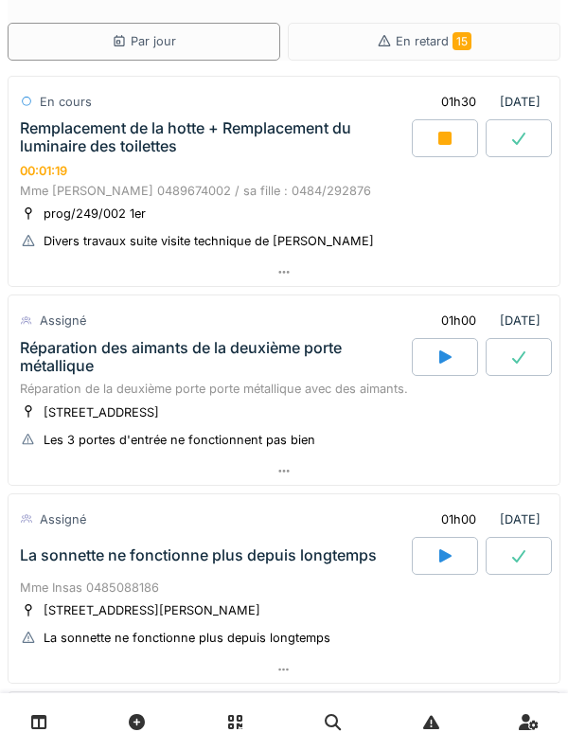
click at [59, 140] on div "Remplacement de la hotte + Remplacement du luminaire des toilettes" at bounding box center [214, 137] width 388 height 36
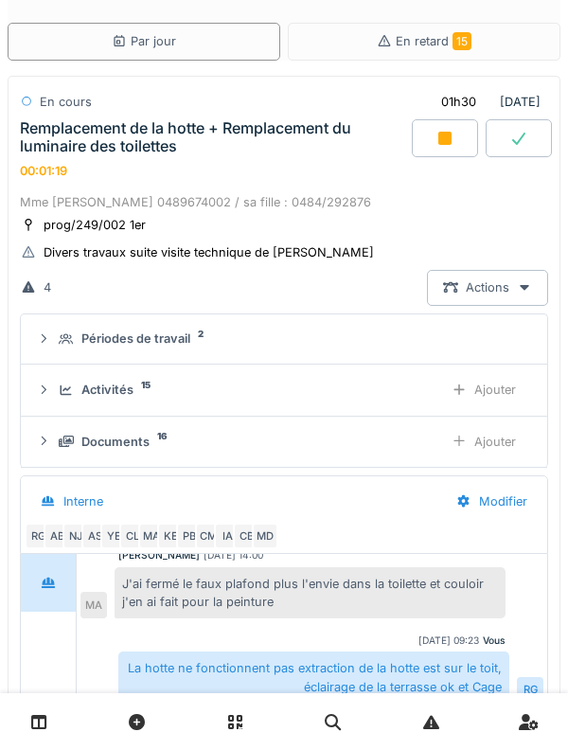
click at [62, 384] on icon at bounding box center [66, 390] width 15 height 12
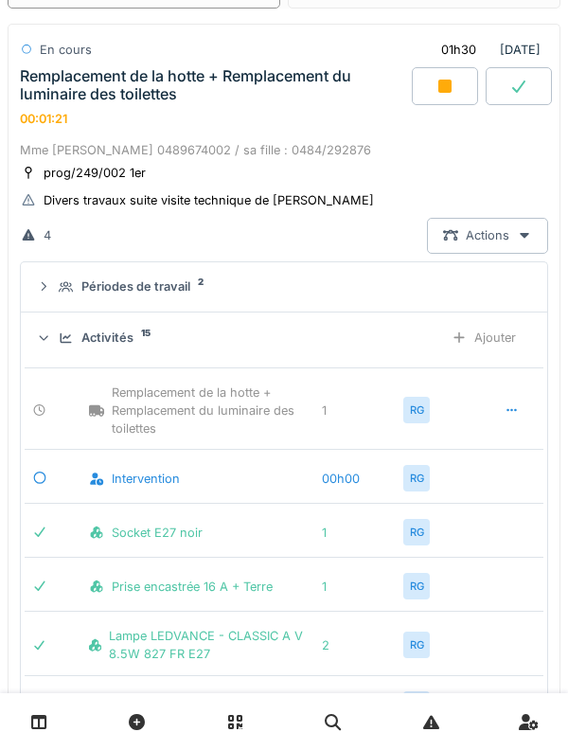
scroll to position [120, 0]
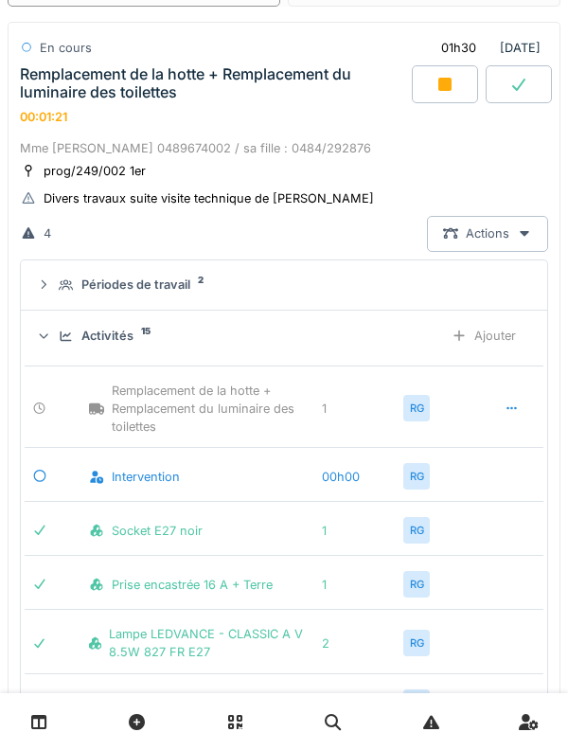
click at [57, 348] on div "Activités 15 Ajouter" at bounding box center [284, 335] width 496 height 35
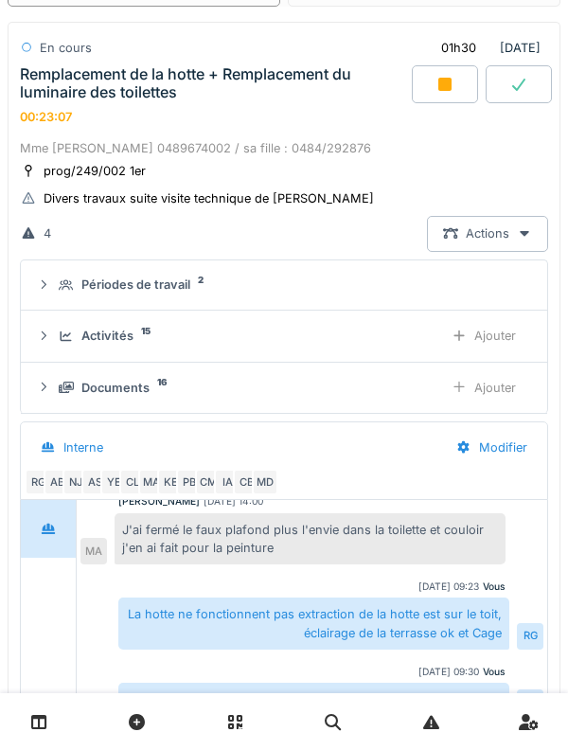
click at [62, 349] on div "Activités 15 Ajouter" at bounding box center [284, 335] width 496 height 35
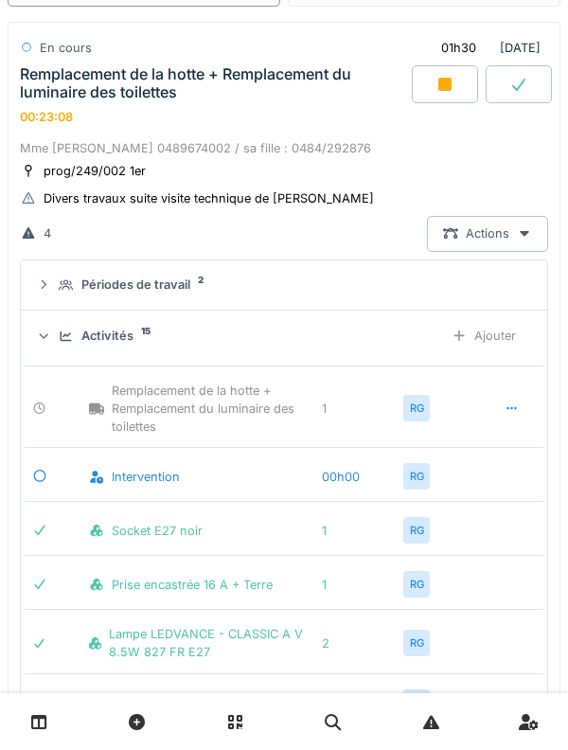
click at [59, 330] on icon at bounding box center [66, 336] width 15 height 12
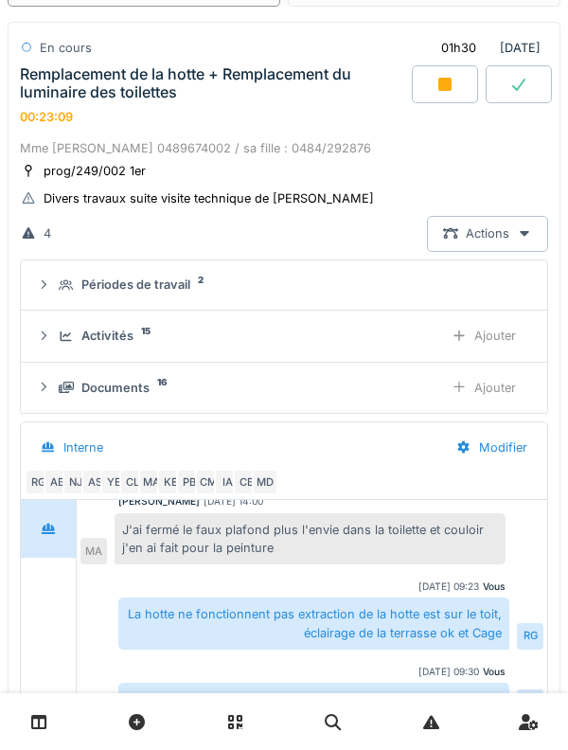
click at [71, 392] on icon at bounding box center [66, 387] width 15 height 12
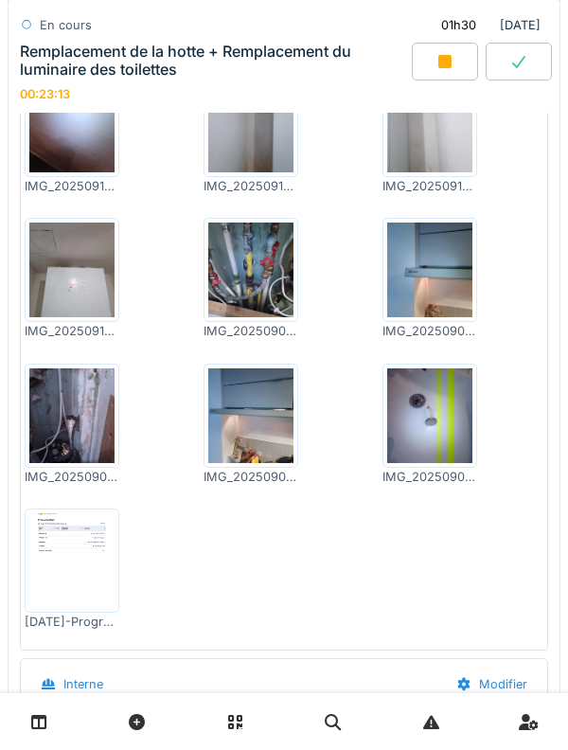
scroll to position [755, 0]
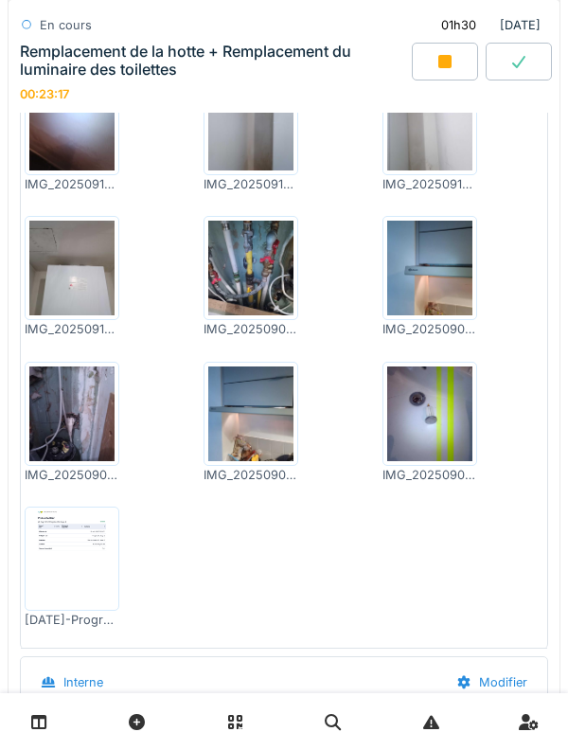
click at [439, 394] on img at bounding box center [429, 413] width 85 height 95
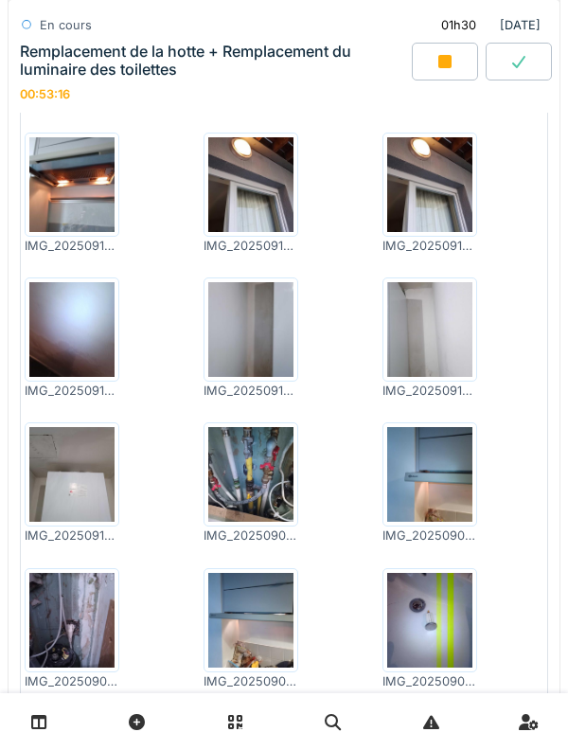
scroll to position [0, 0]
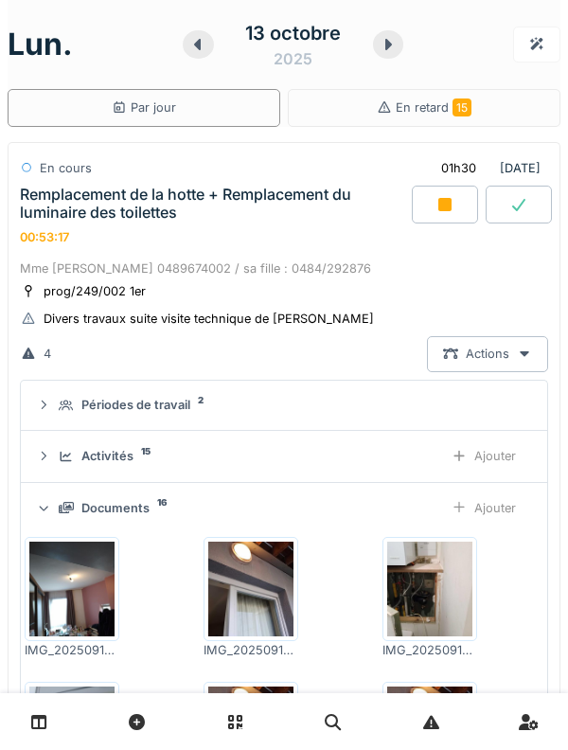
click at [103, 493] on div "Documents 16 Ajouter" at bounding box center [284, 507] width 496 height 35
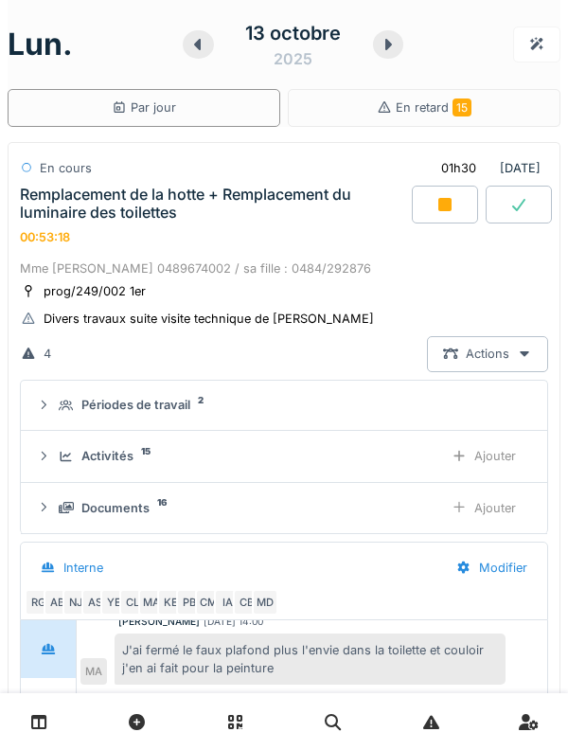
click at [115, 513] on div "Documents" at bounding box center [115, 508] width 68 height 18
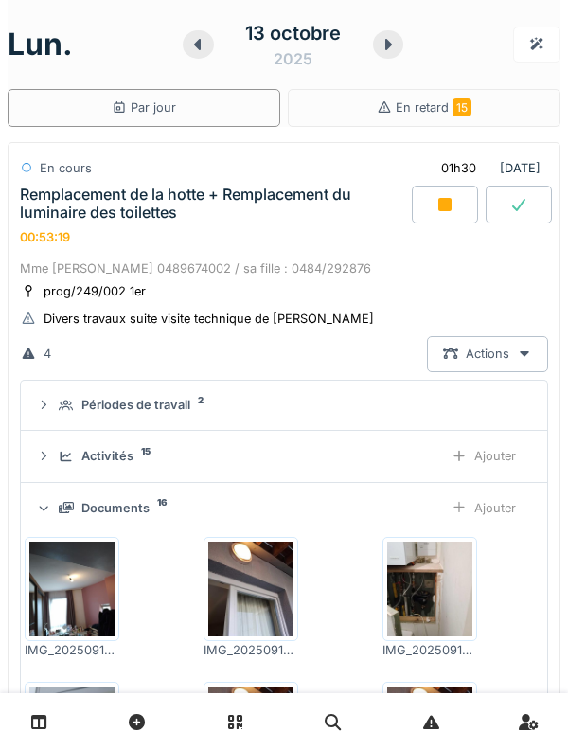
click at [106, 460] on div "Activités" at bounding box center [107, 456] width 52 height 18
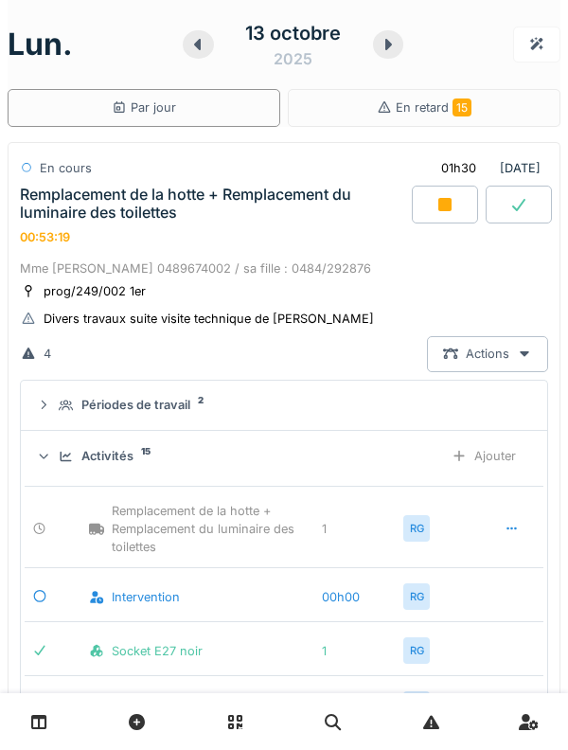
click at [101, 471] on div "Activités 15 Ajouter" at bounding box center [284, 455] width 496 height 35
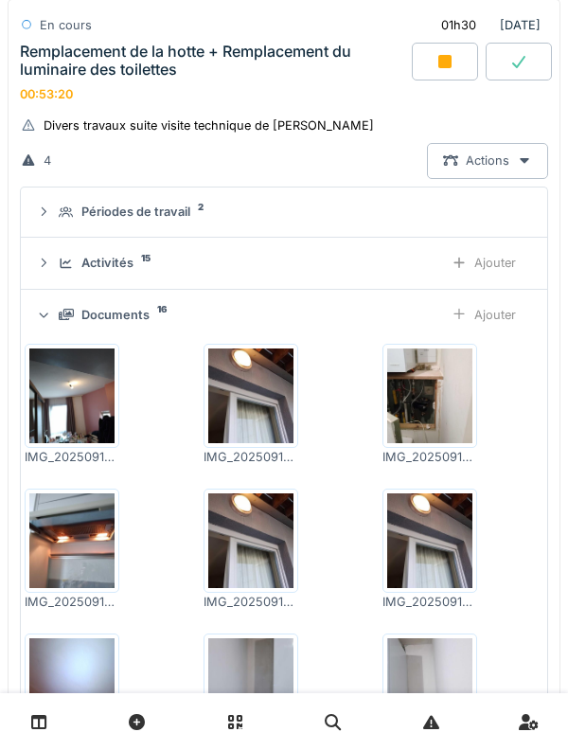
scroll to position [206, 0]
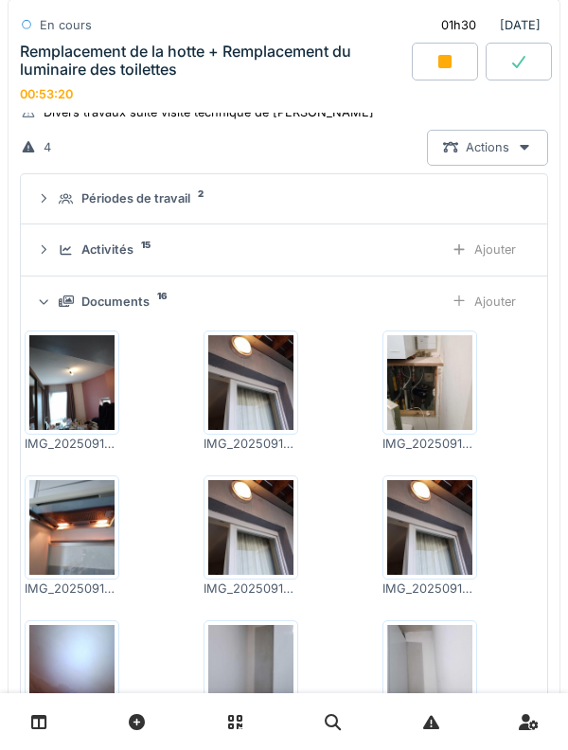
click at [150, 194] on div "Périodes de travail" at bounding box center [135, 198] width 109 height 18
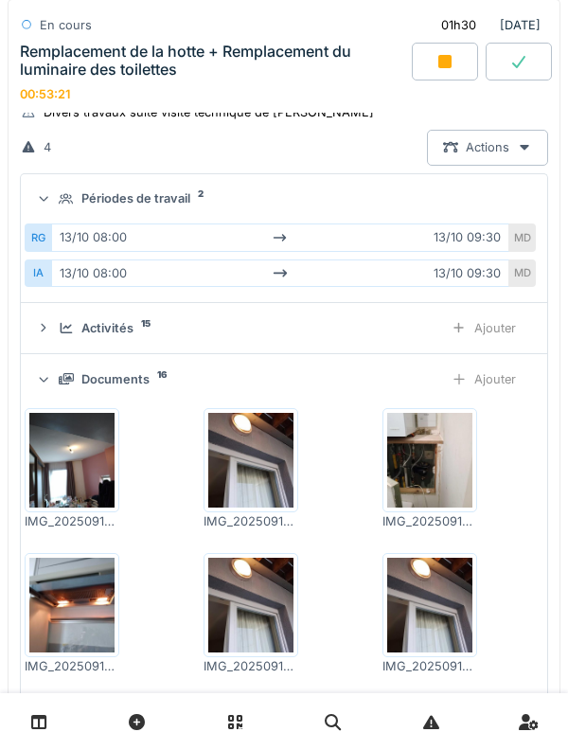
click at [143, 210] on summary "Périodes de travail 2" at bounding box center [283, 199] width 511 height 35
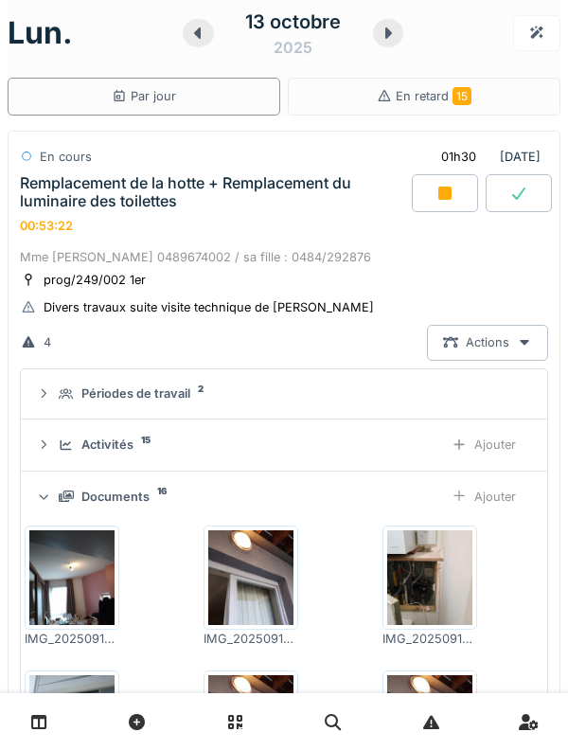
scroll to position [0, 0]
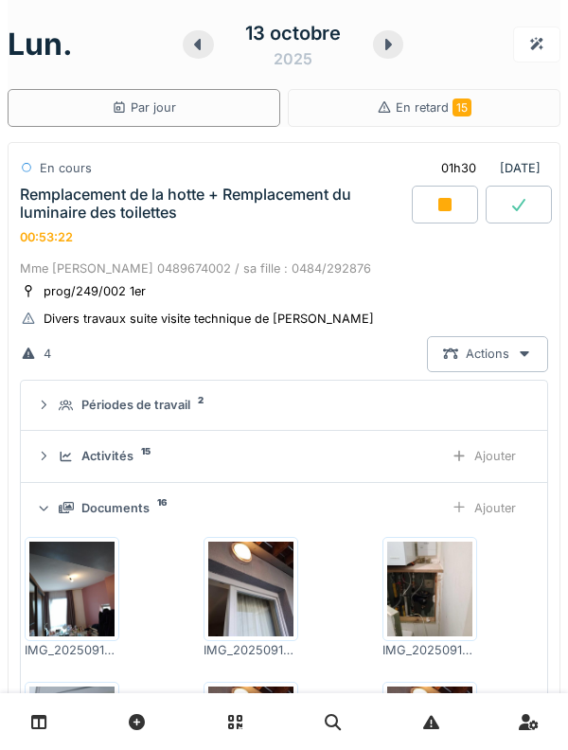
click at [68, 222] on div "Remplacement de la hotte + Remplacement du luminaire des toilettes 00:53:22" at bounding box center [214, 215] width 396 height 59
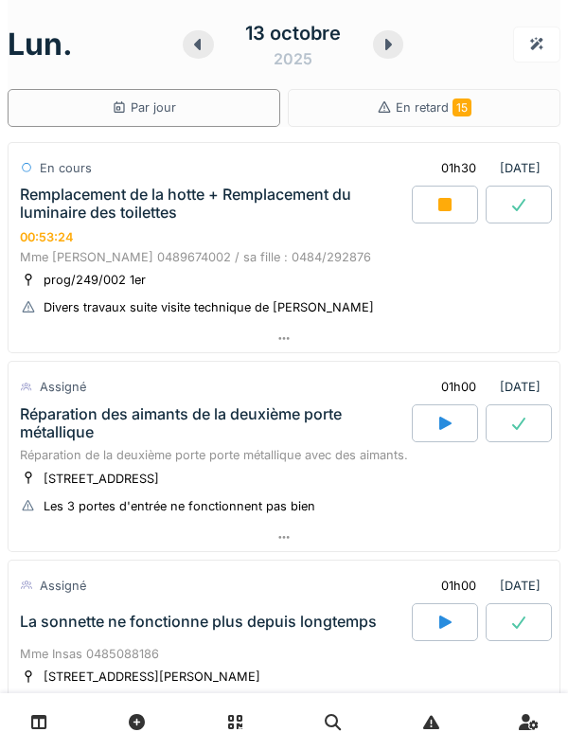
click at [64, 255] on div "Mme Nadia BOUBNANE 0489674002 / sa fille : 0484/292876" at bounding box center [284, 257] width 528 height 18
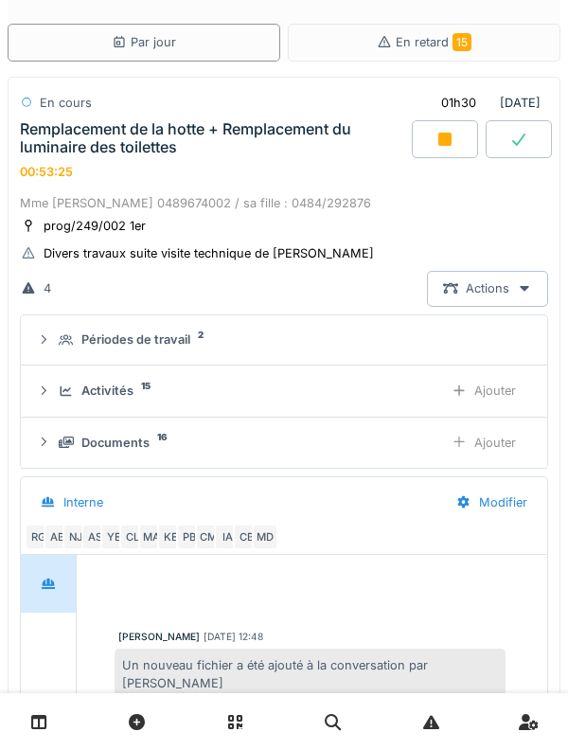
scroll to position [558, 0]
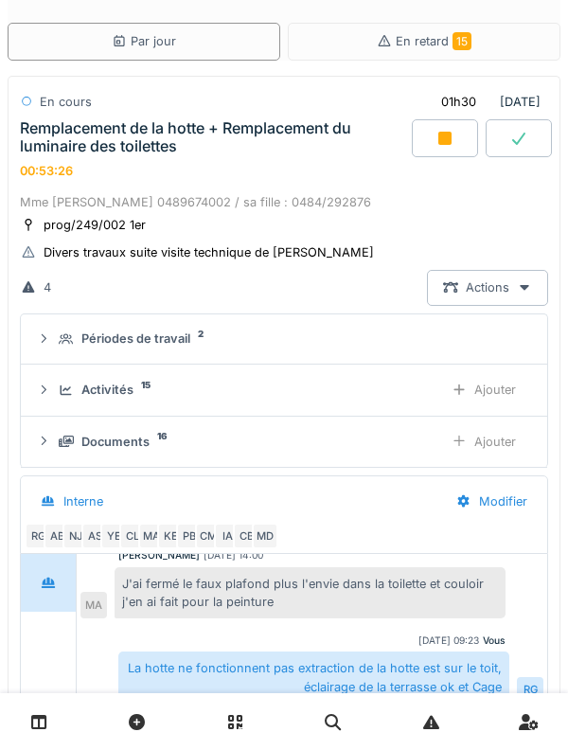
click at [55, 396] on div "Activités 15 Ajouter" at bounding box center [284, 389] width 496 height 35
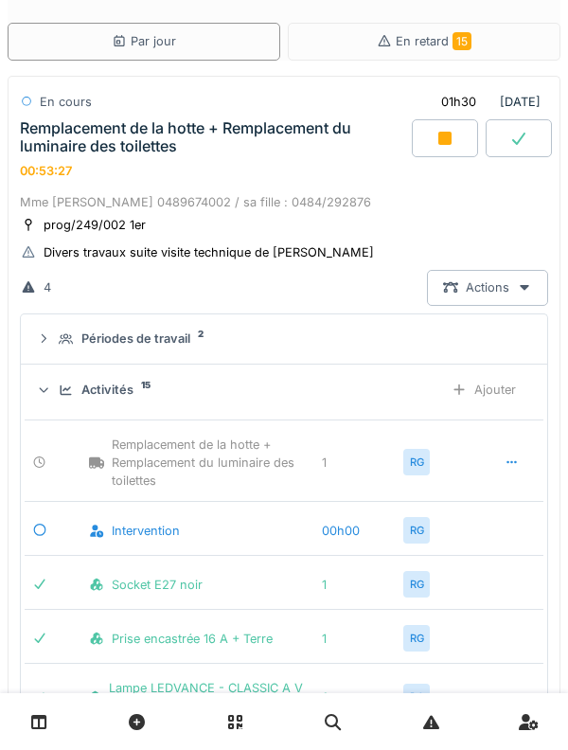
click at [474, 390] on div "Ajouter" at bounding box center [483, 389] width 97 height 35
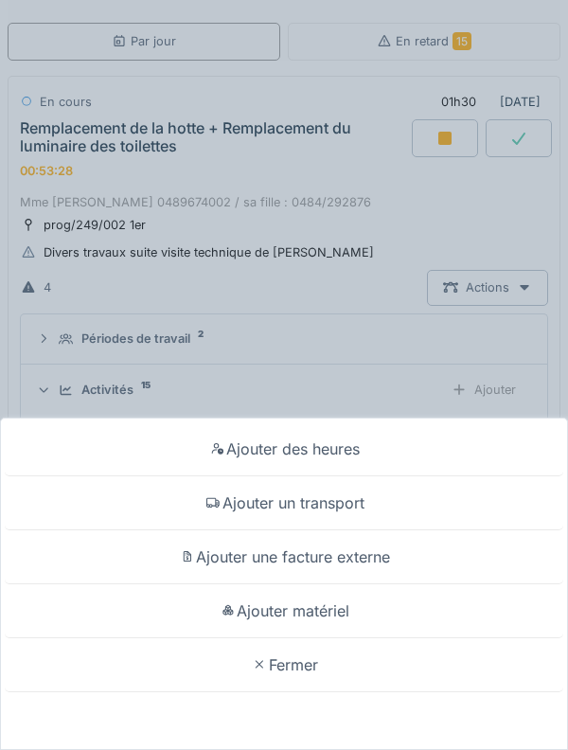
click at [467, 541] on div "Ajouter une facture externe" at bounding box center [284, 557] width 559 height 54
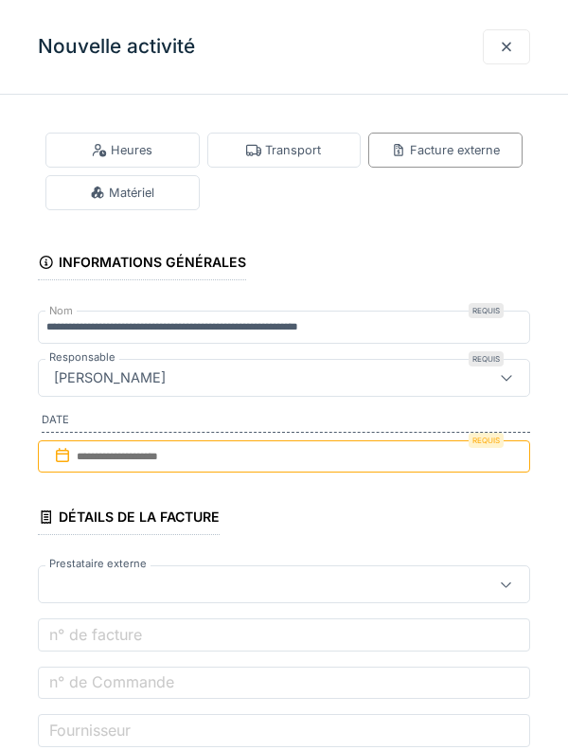
click at [129, 191] on div "Matériel" at bounding box center [122, 193] width 64 height 18
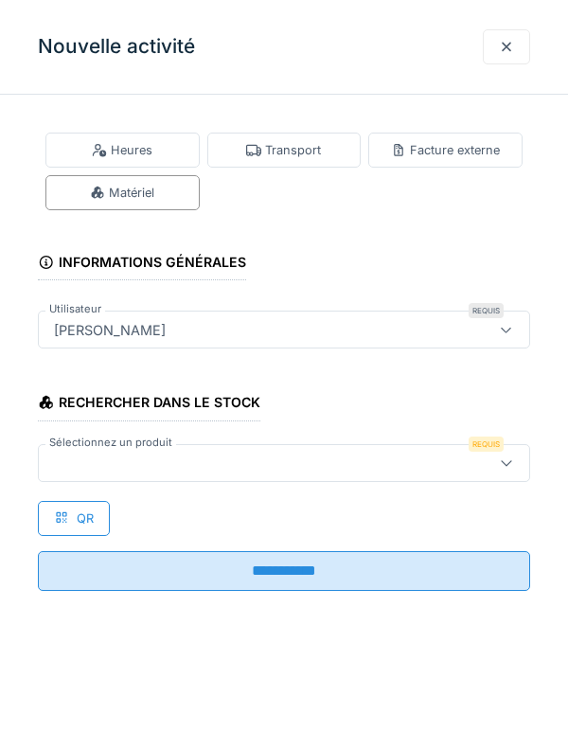
click at [304, 476] on div at bounding box center [284, 463] width 492 height 38
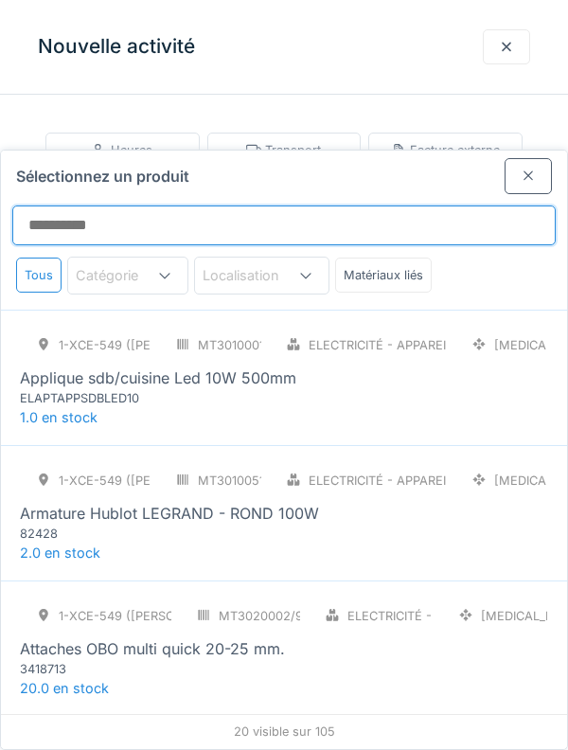
click at [347, 205] on input "Sélectionnez un produit" at bounding box center [283, 225] width 543 height 40
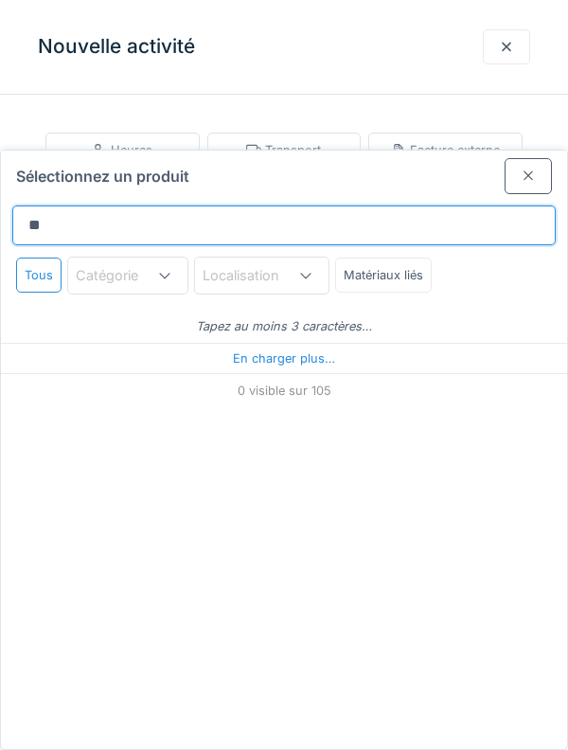
type input "***"
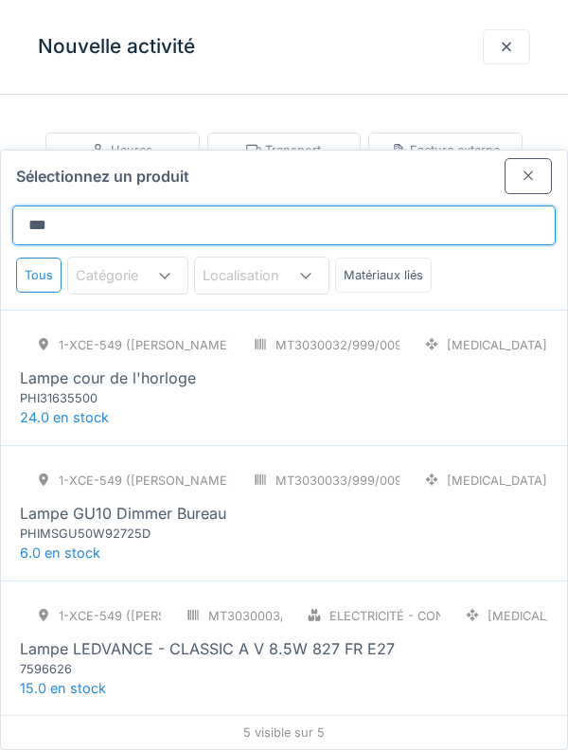
scroll to position [199, 0]
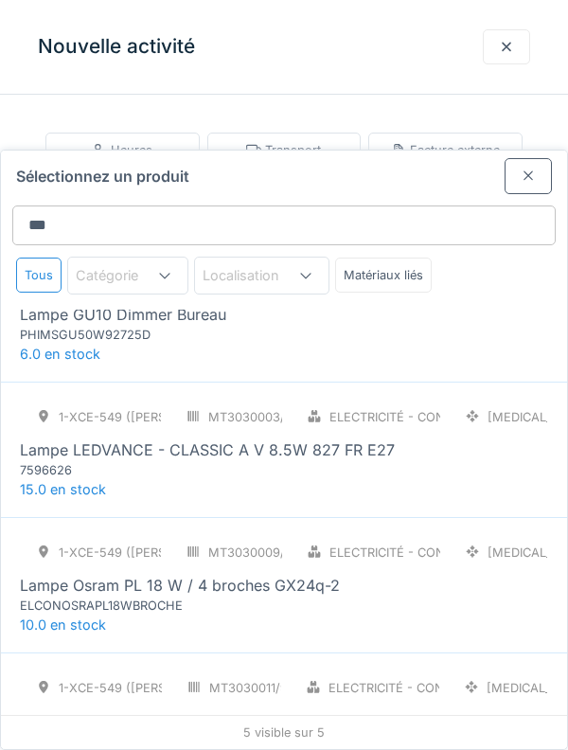
click at [59, 461] on div "7596626" at bounding box center [133, 470] width 227 height 18
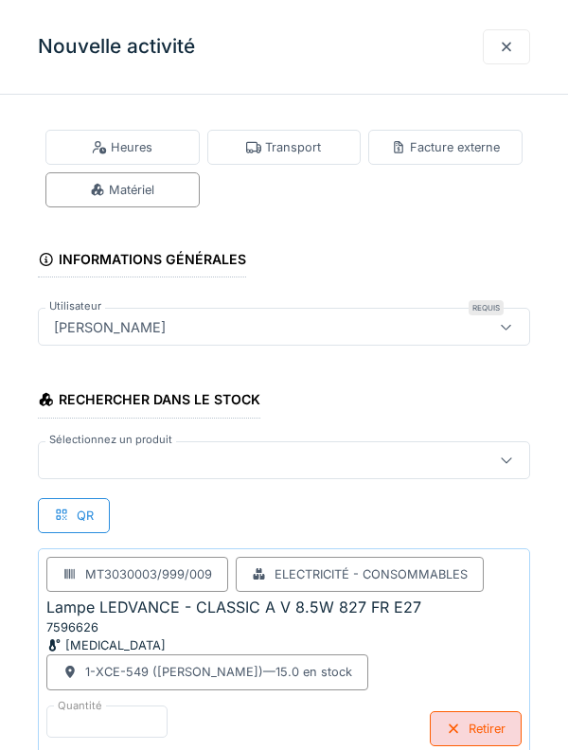
scroll to position [558, 0]
click at [71, 467] on div at bounding box center [252, 460] width 413 height 21
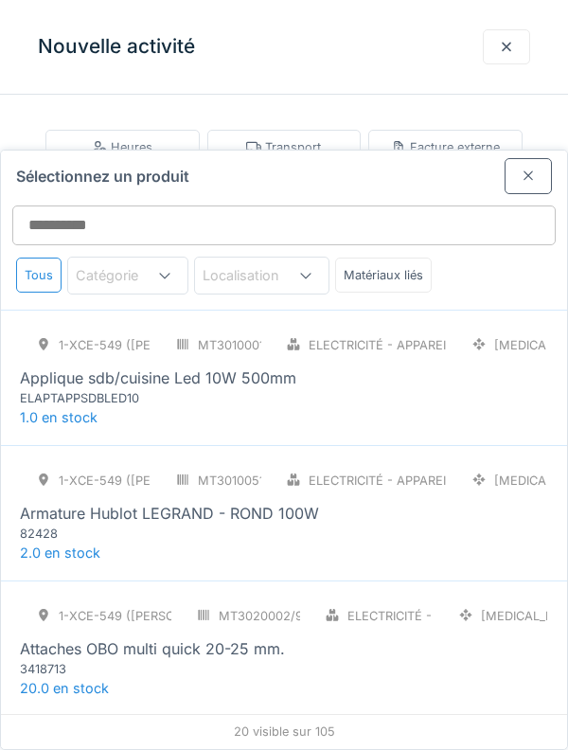
scroll to position [87, 0]
click at [55, 389] on div "ELAPTAPPSDBLED10" at bounding box center [133, 398] width 227 height 18
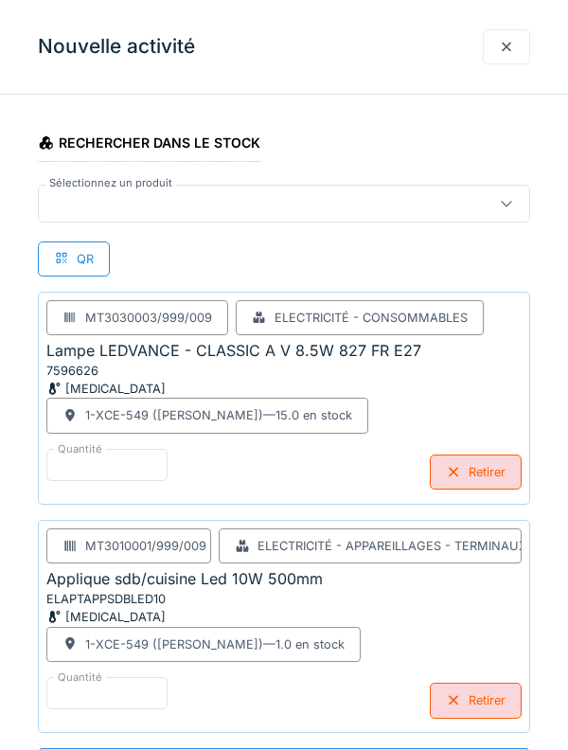
scroll to position [493, 0]
click at [63, 204] on div at bounding box center [252, 203] width 413 height 21
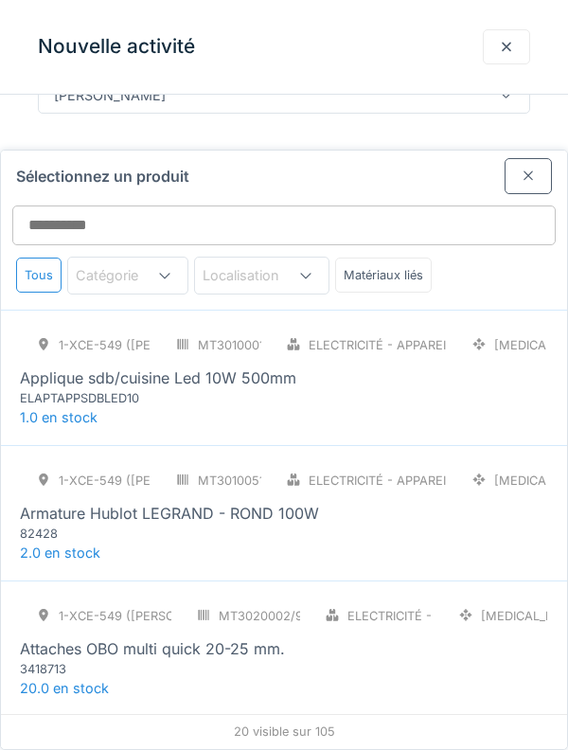
scroll to position [42, 0]
click at [352, 257] on div "Matériaux liés" at bounding box center [383, 274] width 97 height 35
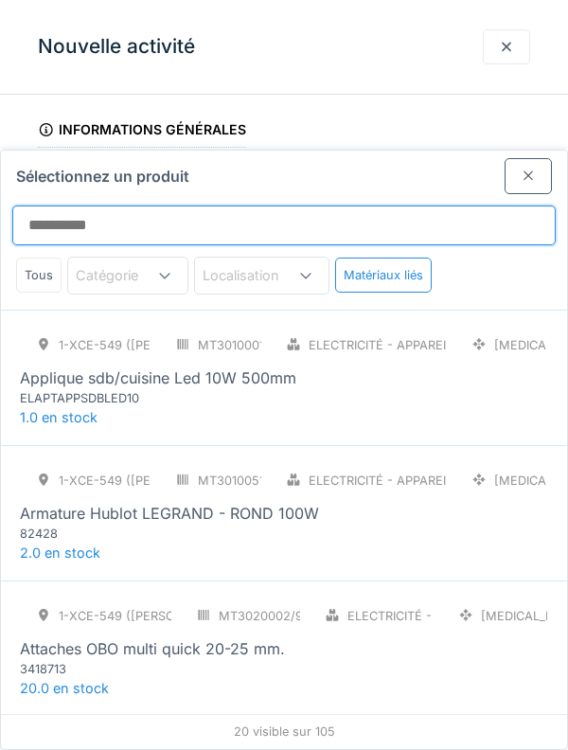
scroll to position [558, 0]
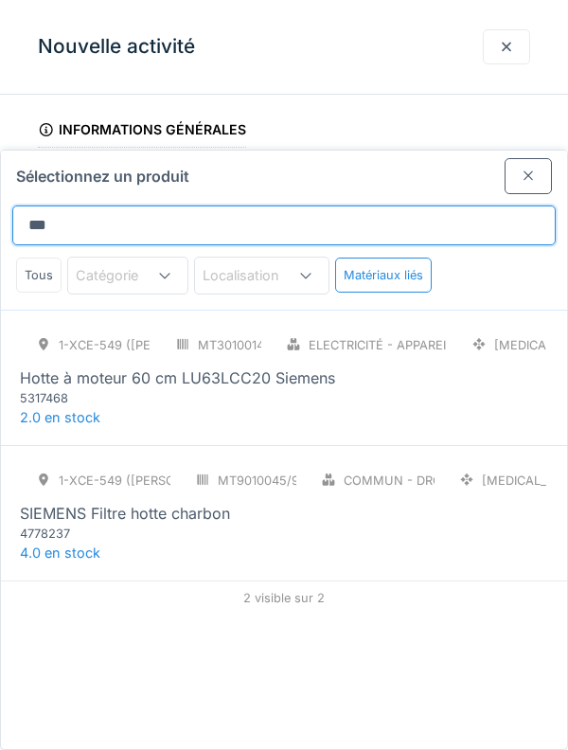
type input "****"
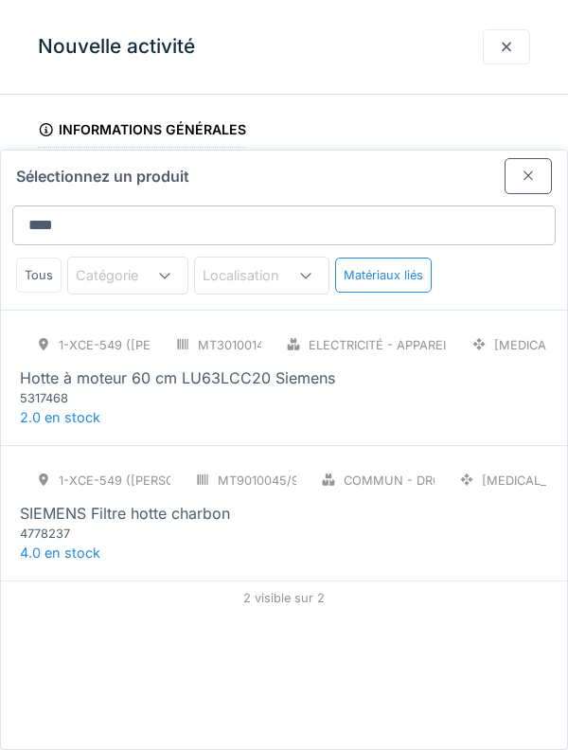
click at [523, 158] on div at bounding box center [528, 175] width 47 height 35
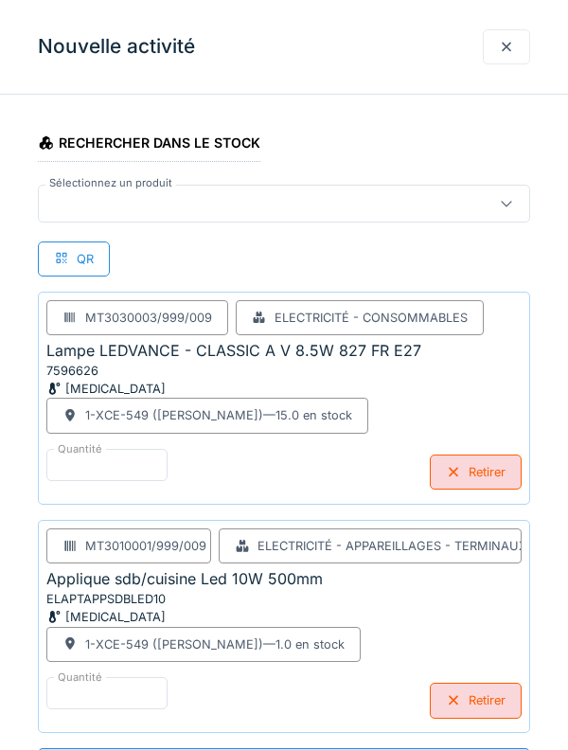
scroll to position [493, 0]
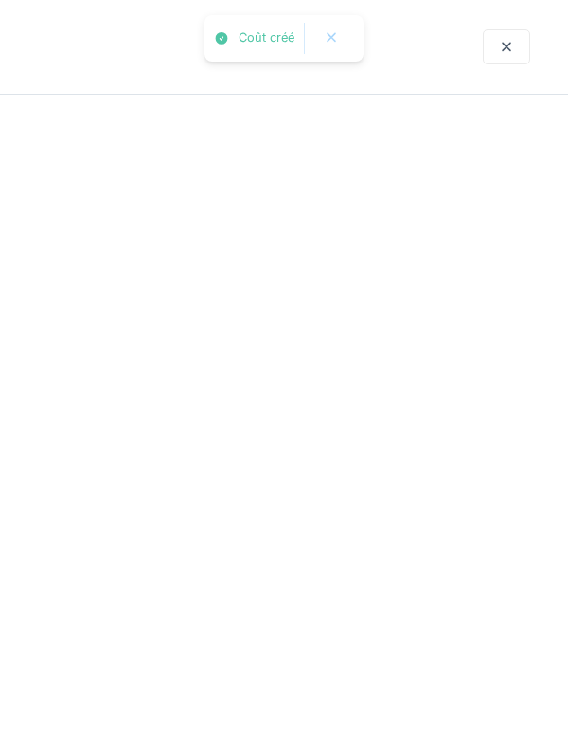
scroll to position [0, 0]
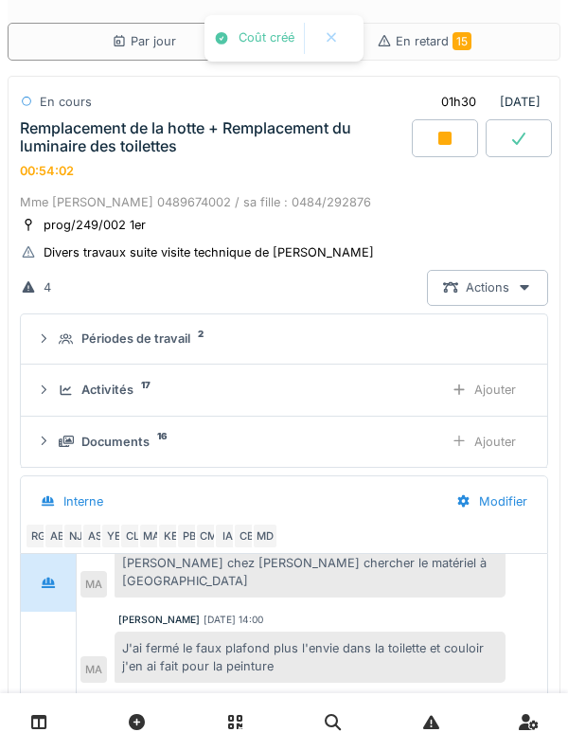
click at [51, 452] on div "Documents 16 Ajouter" at bounding box center [284, 441] width 496 height 35
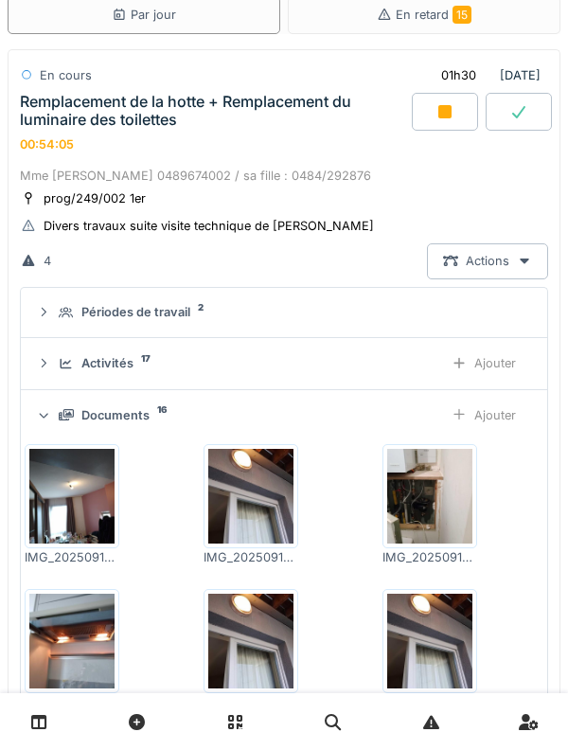
scroll to position [92, 0]
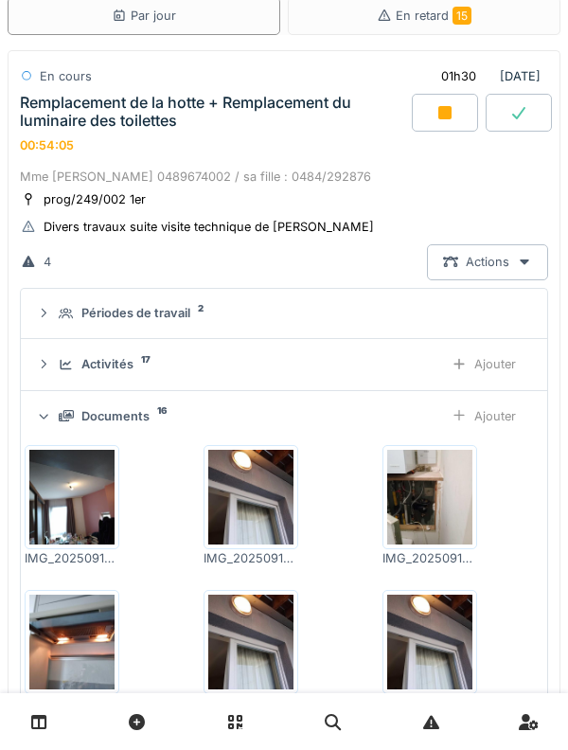
click at [38, 408] on div at bounding box center [43, 415] width 18 height 15
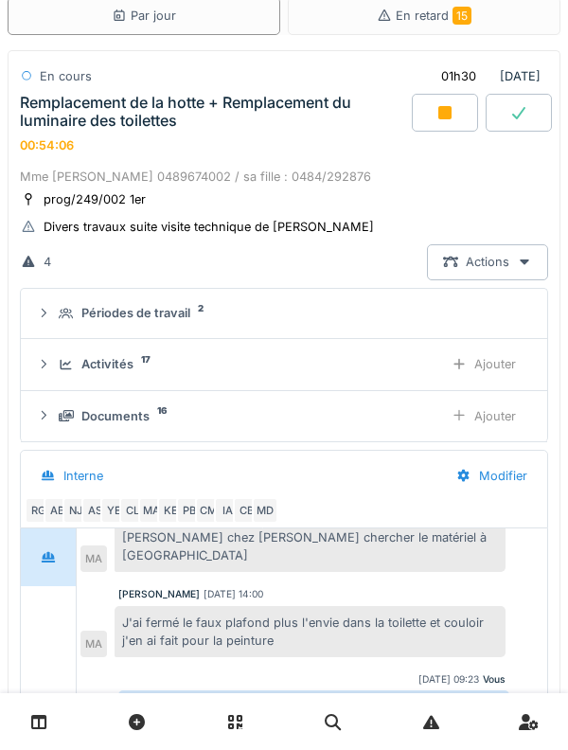
click at [59, 369] on icon at bounding box center [66, 365] width 15 height 12
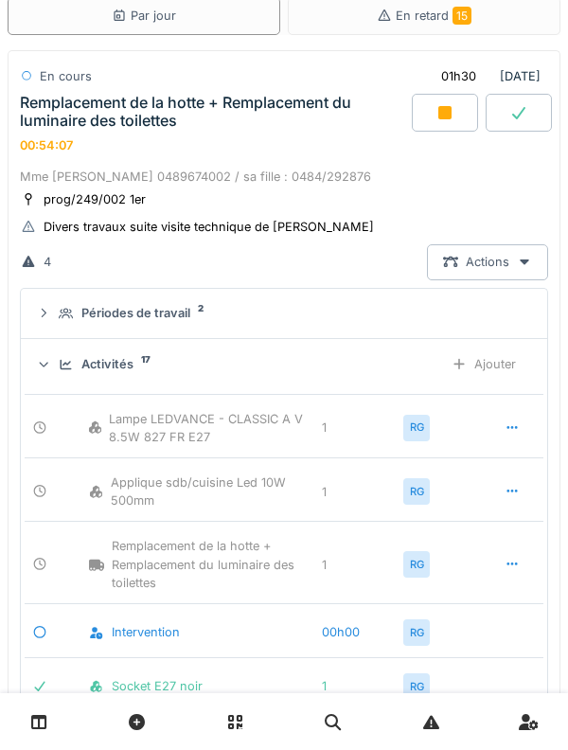
click at [64, 376] on div "Activités 17 Ajouter" at bounding box center [284, 363] width 496 height 35
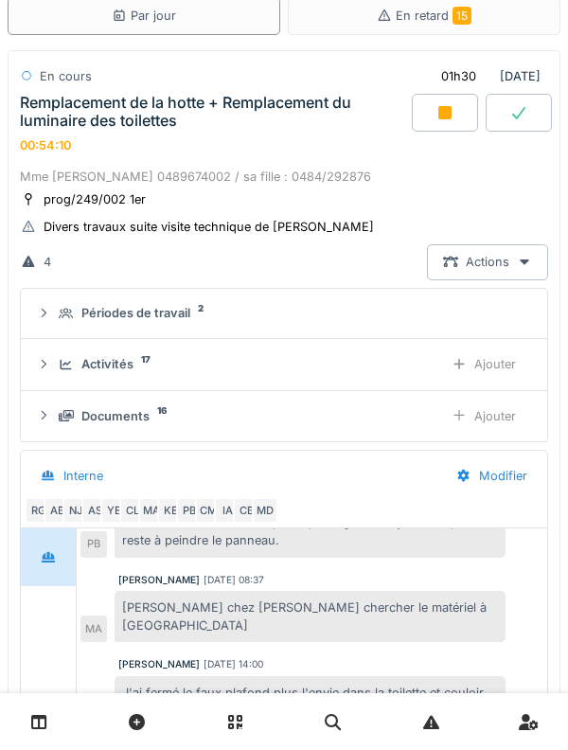
scroll to position [0, 0]
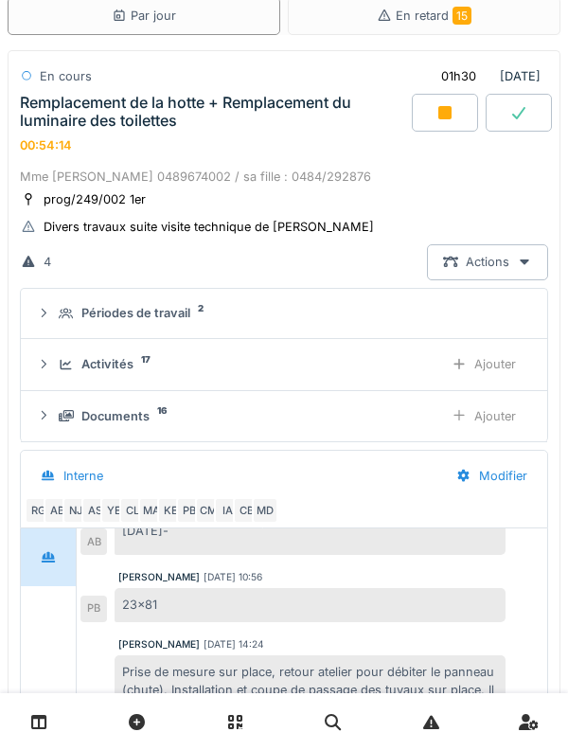
click at [61, 381] on div "Activités 17 Ajouter" at bounding box center [284, 363] width 496 height 35
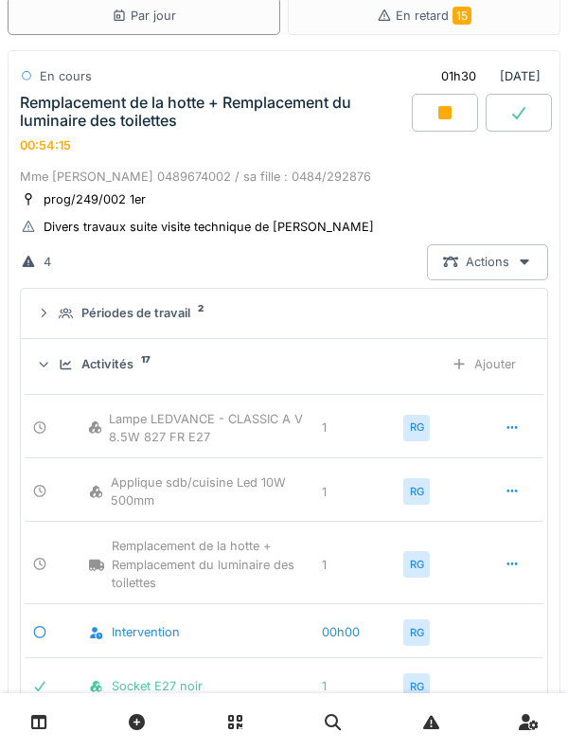
click at [59, 378] on div "Activités 17 Ajouter" at bounding box center [284, 363] width 496 height 35
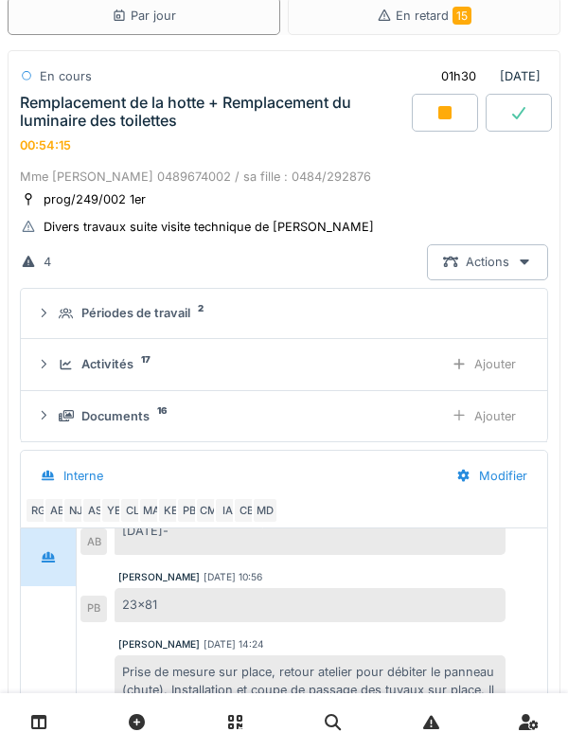
click at [52, 342] on details "Activités 17 Ajouter" at bounding box center [284, 364] width 526 height 51
click at [58, 419] on div "Documents 16 Ajouter" at bounding box center [284, 416] width 496 height 35
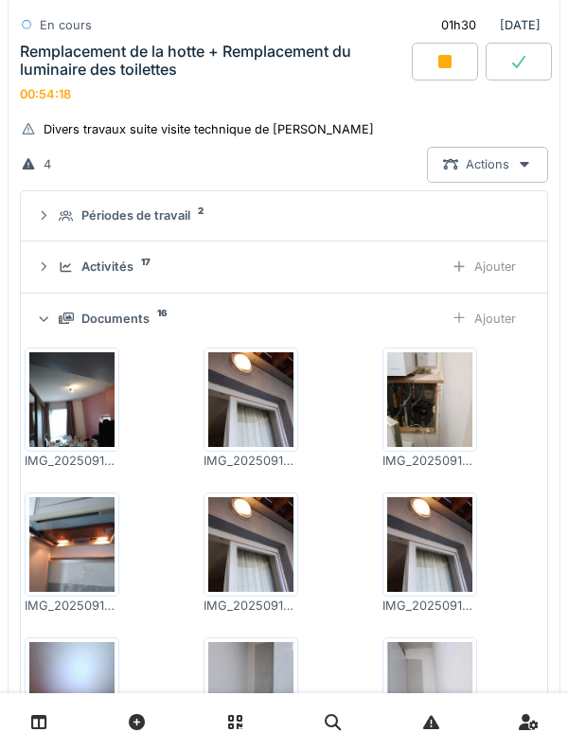
click at [47, 308] on div "Documents 16 Ajouter" at bounding box center [284, 318] width 496 height 35
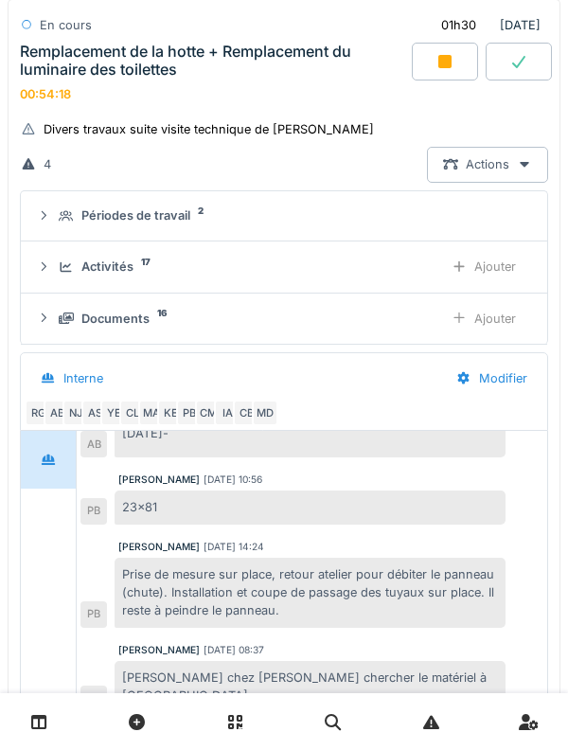
click at [59, 252] on div "Activités 17 Ajouter" at bounding box center [284, 266] width 496 height 35
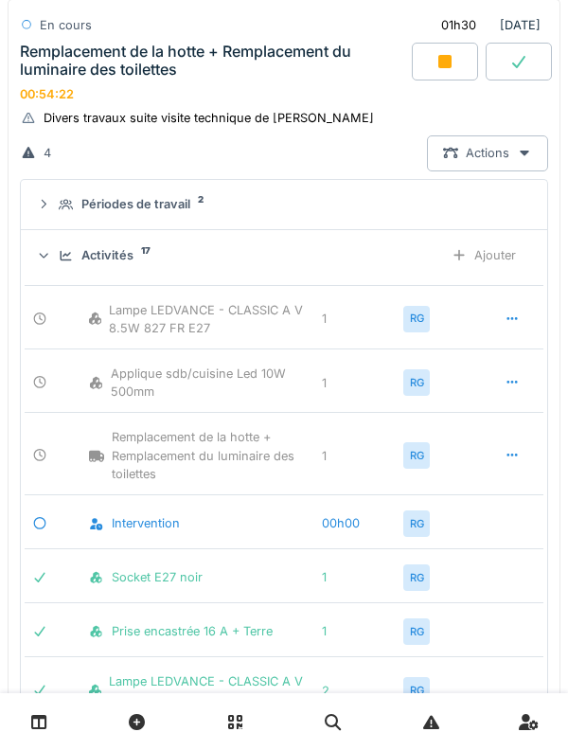
scroll to position [197, 0]
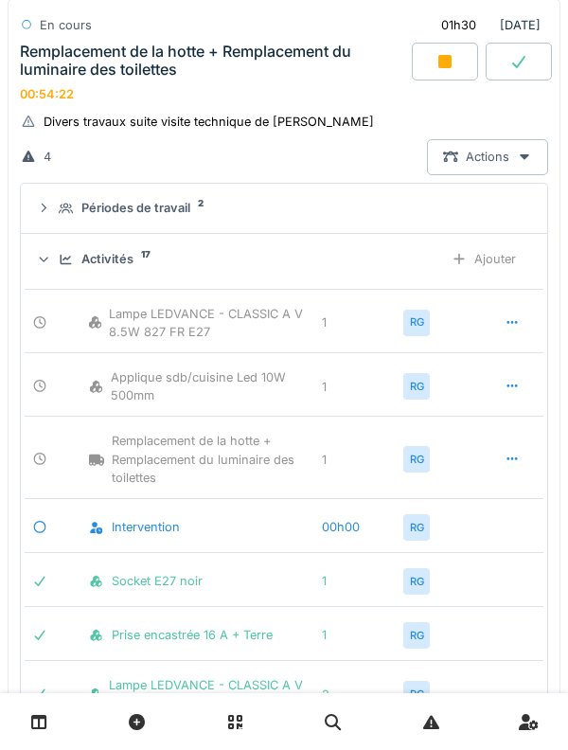
click at [493, 245] on div "Ajouter" at bounding box center [483, 258] width 97 height 35
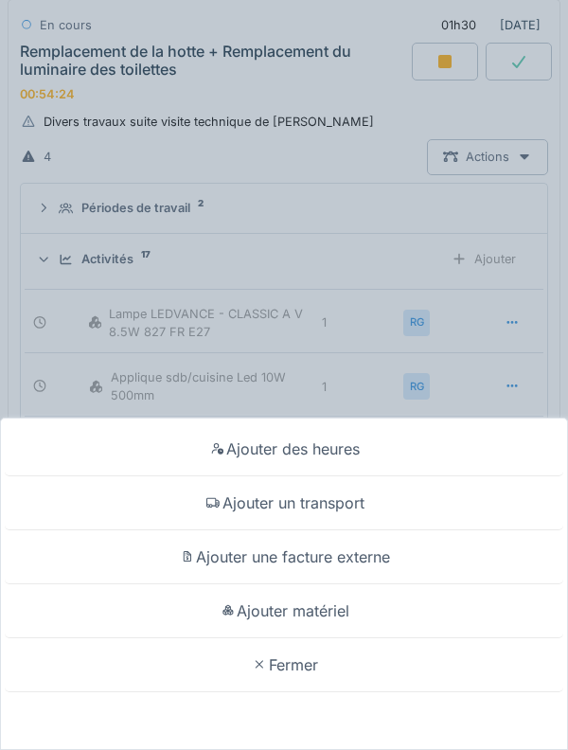
click at [448, 427] on div "Ajouter des heures Ajouter un transport Ajouter une facture externe Ajouter mat…" at bounding box center [284, 375] width 568 height 750
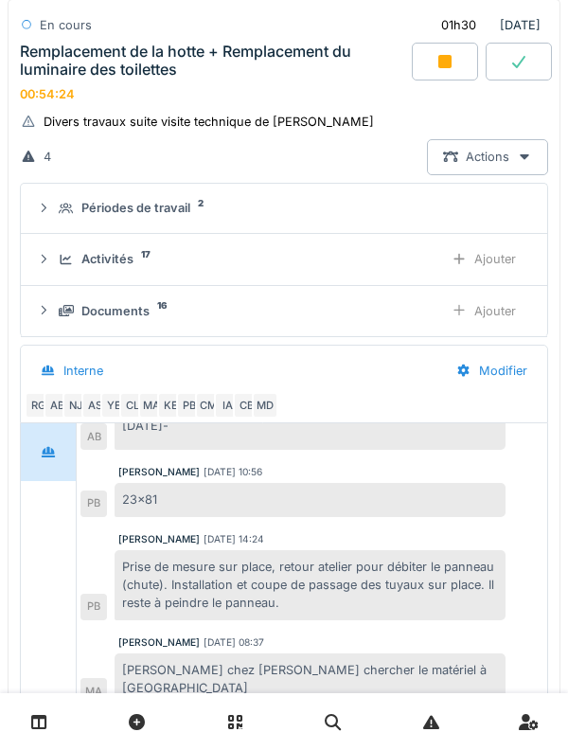
click at [44, 267] on div at bounding box center [43, 259] width 15 height 18
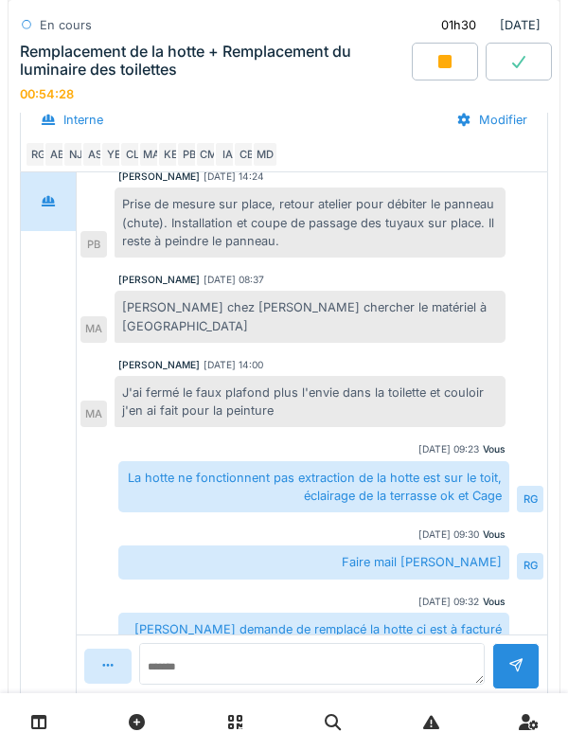
scroll to position [409, 0]
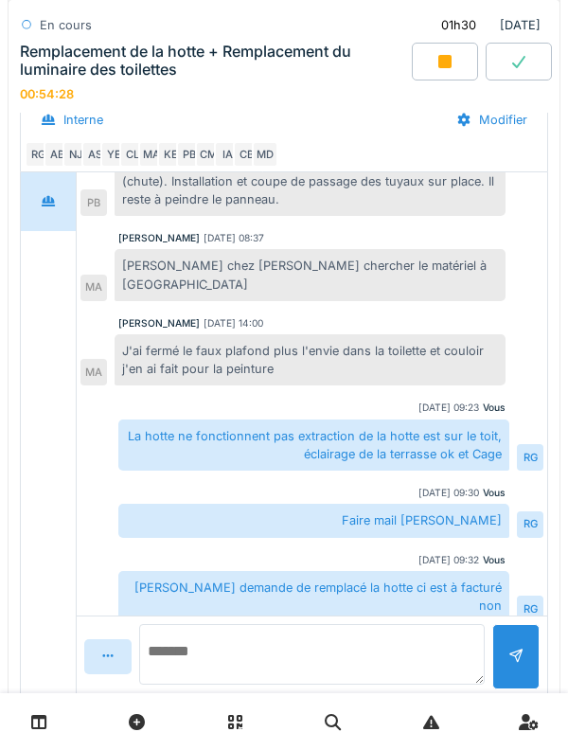
click at [310, 684] on textarea at bounding box center [312, 654] width 346 height 61
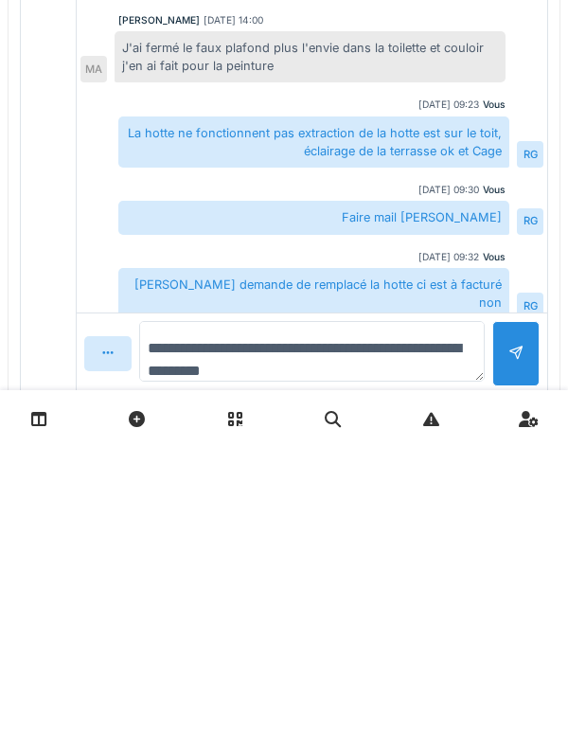
click at [380, 671] on textarea "**********" at bounding box center [312, 654] width 346 height 61
type textarea "**********"
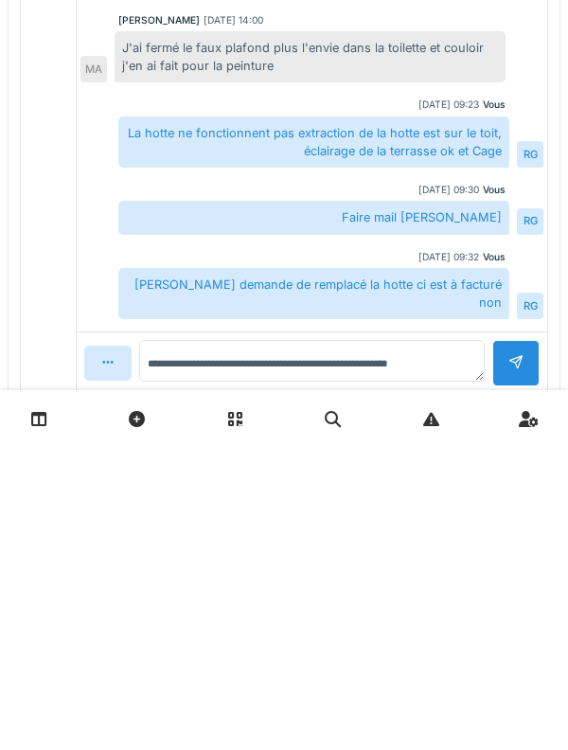
click at [502, 681] on div at bounding box center [515, 666] width 47 height 46
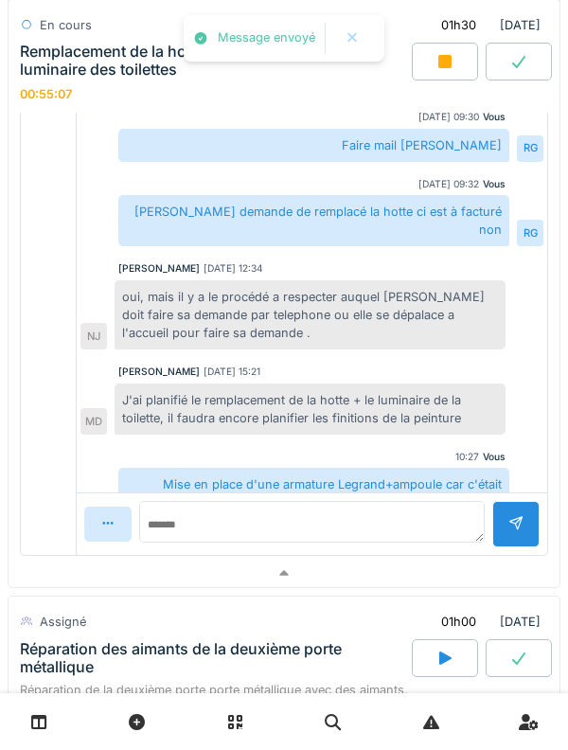
scroll to position [419, 0]
